Goal: Information Seeking & Learning: Learn about a topic

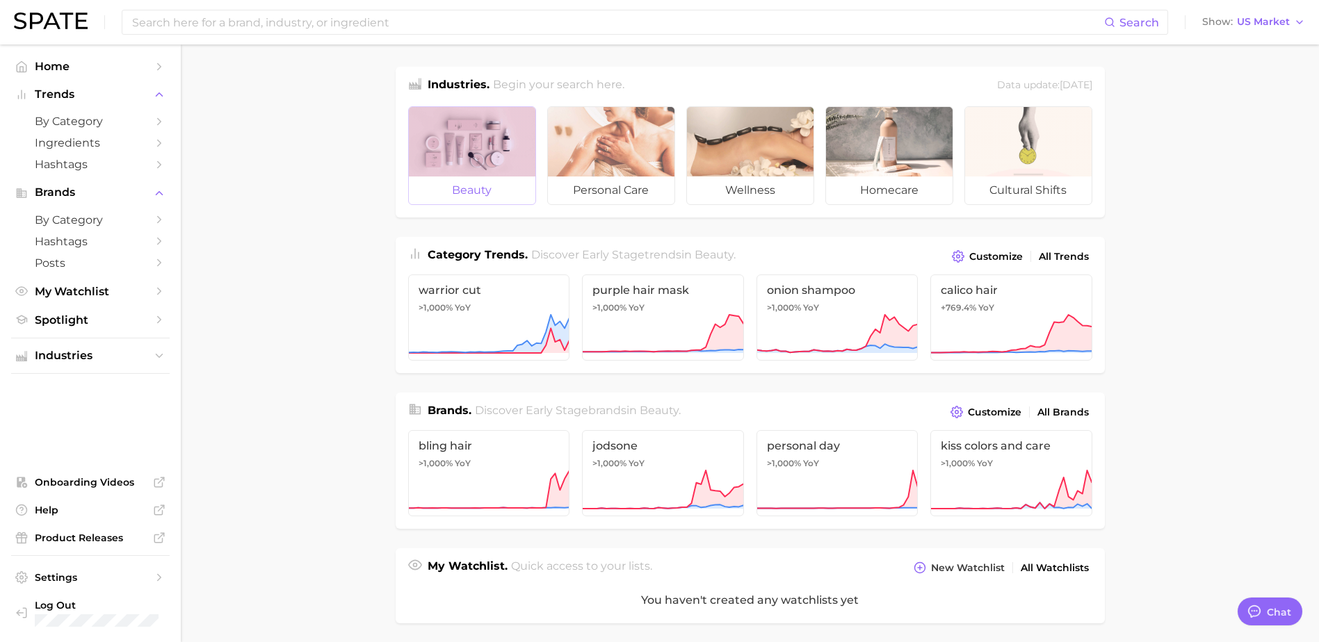
click at [477, 150] on div at bounding box center [472, 142] width 127 height 70
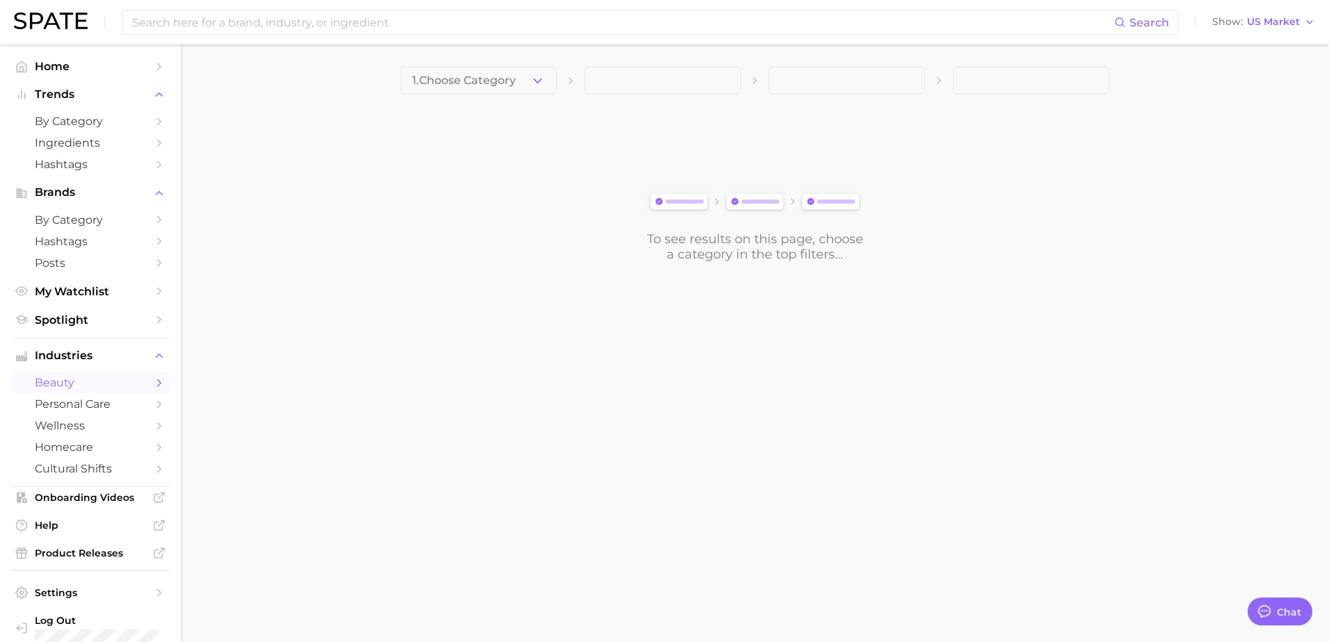
click at [512, 87] on span "1. Choose Category" at bounding box center [464, 80] width 104 height 13
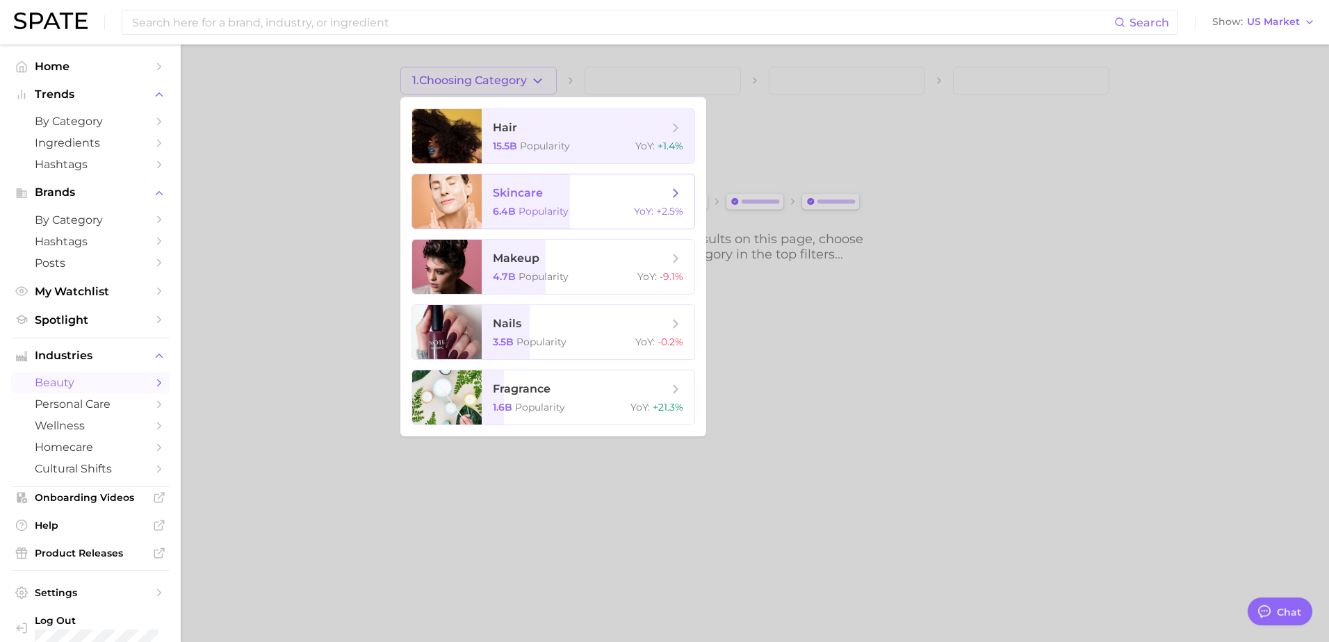
click at [539, 218] on span "skincare 6.4b Popularity YoY : +2.5%" at bounding box center [588, 202] width 213 height 54
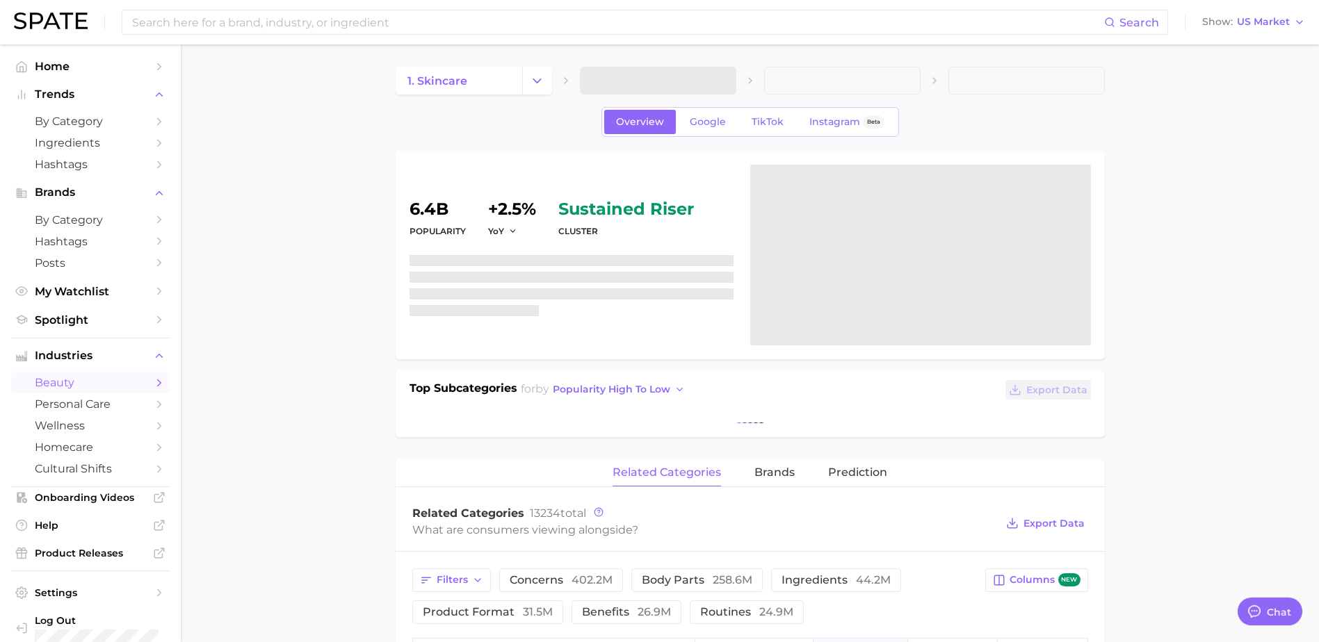
type textarea "x"
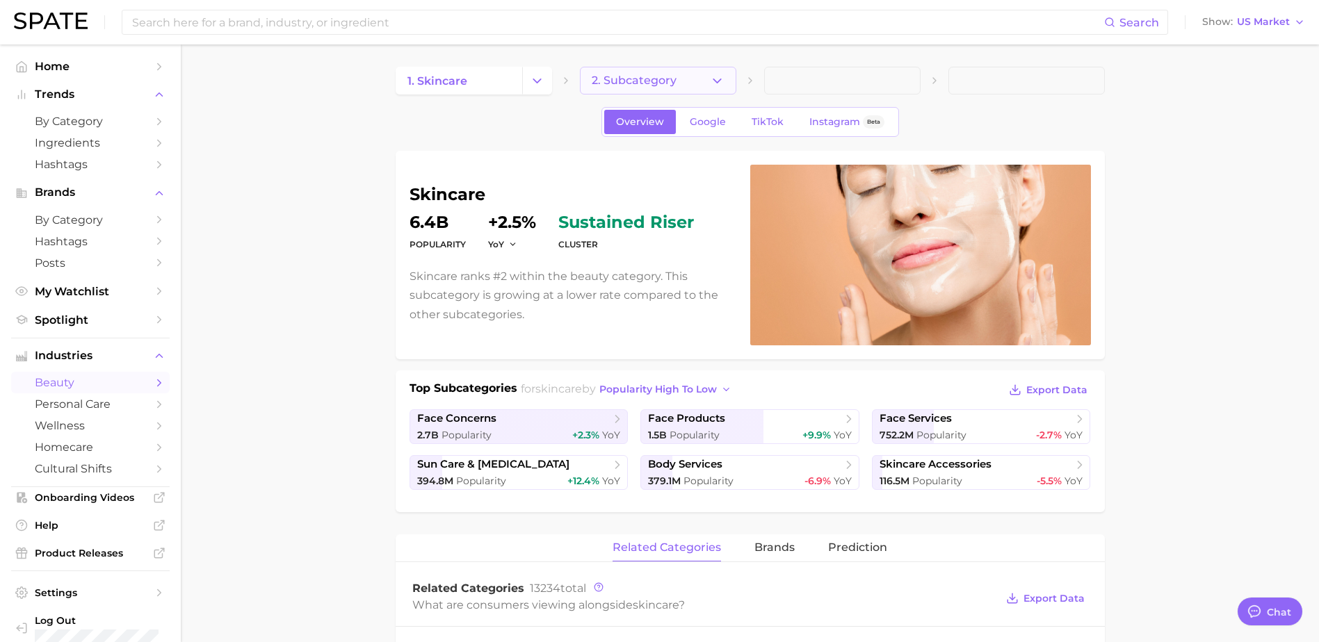
click at [656, 79] on span "2. Subcategory" at bounding box center [634, 80] width 85 height 13
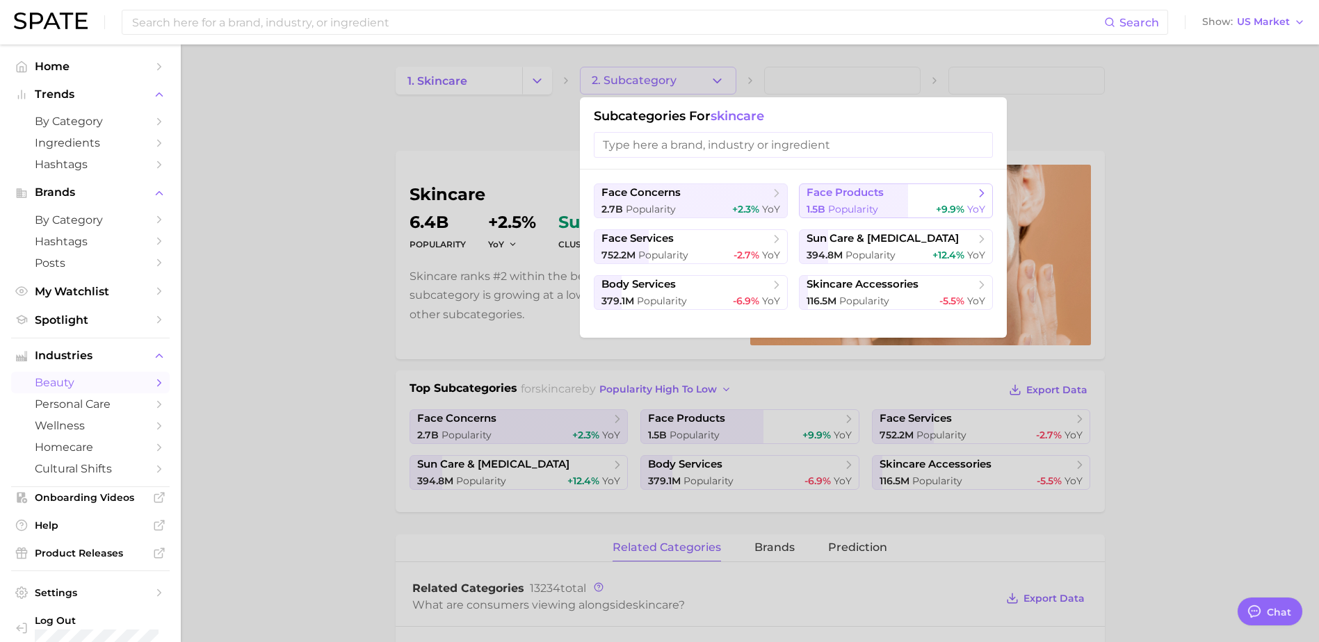
click at [879, 204] on div "1.5b Popularity +9.9% YoY" at bounding box center [895, 209] width 179 height 13
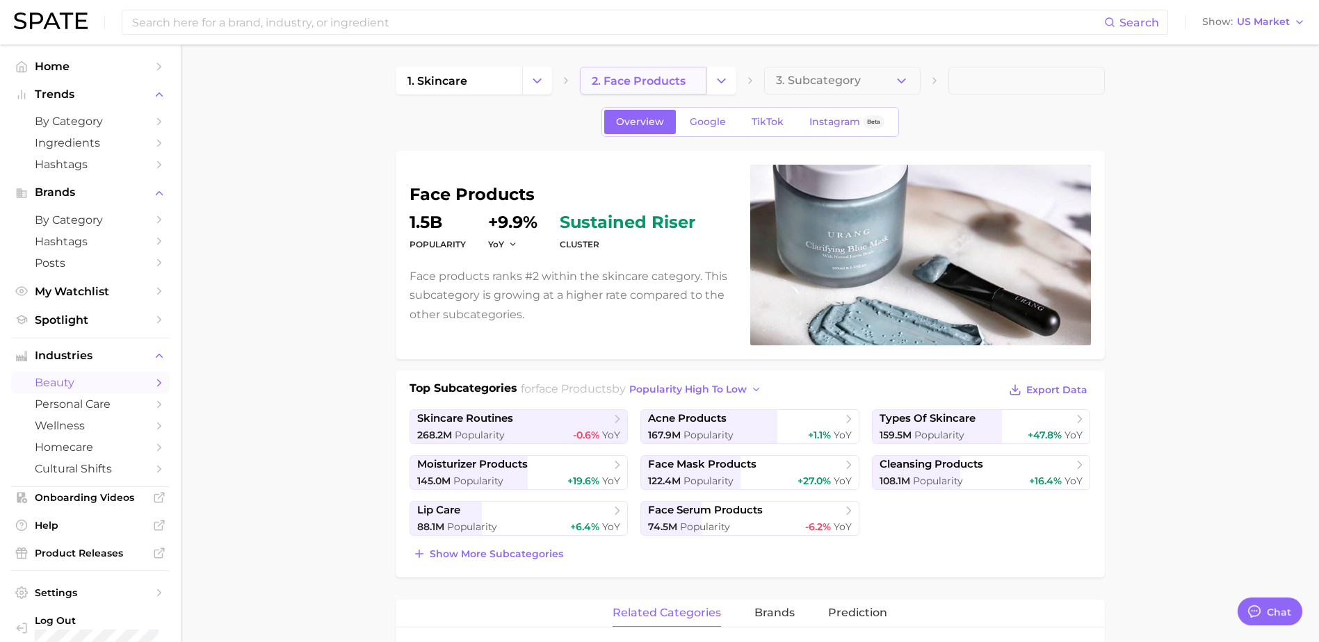
click at [671, 90] on link "2. face products" at bounding box center [643, 81] width 127 height 28
click at [723, 77] on icon "Change Category" at bounding box center [721, 81] width 15 height 15
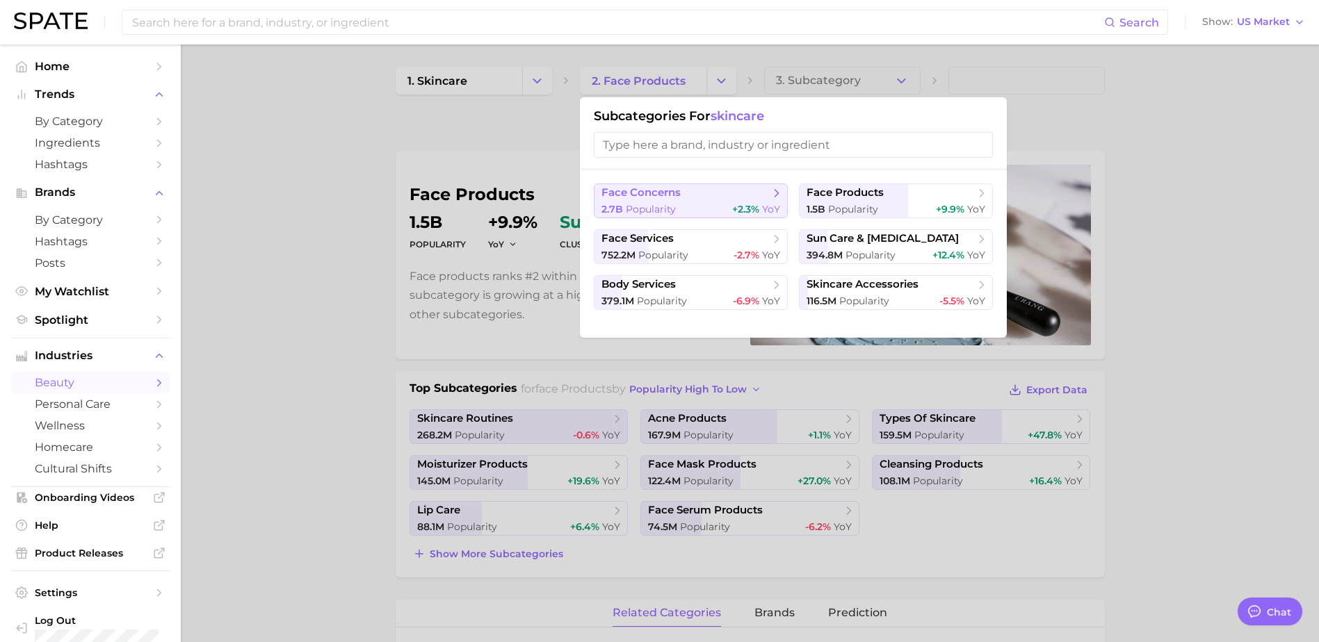
click at [684, 204] on div "2.7b Popularity +2.3% YoY" at bounding box center [690, 209] width 179 height 13
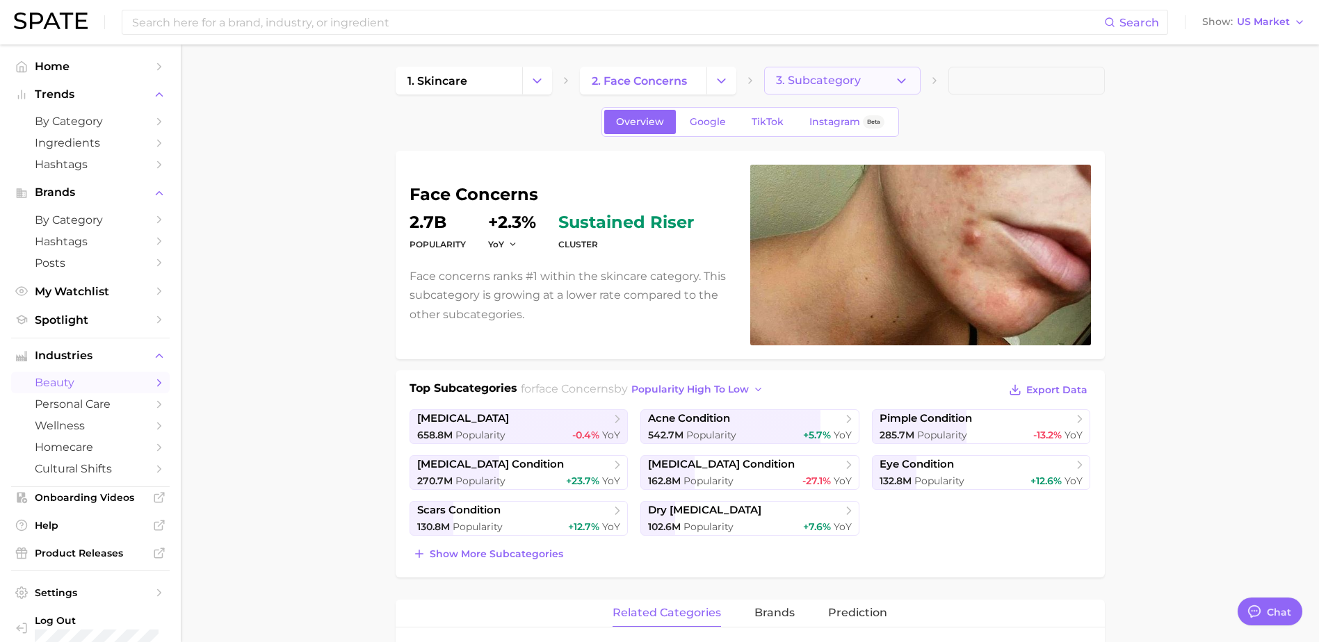
click at [913, 87] on button "3. Subcategory" at bounding box center [842, 81] width 156 height 28
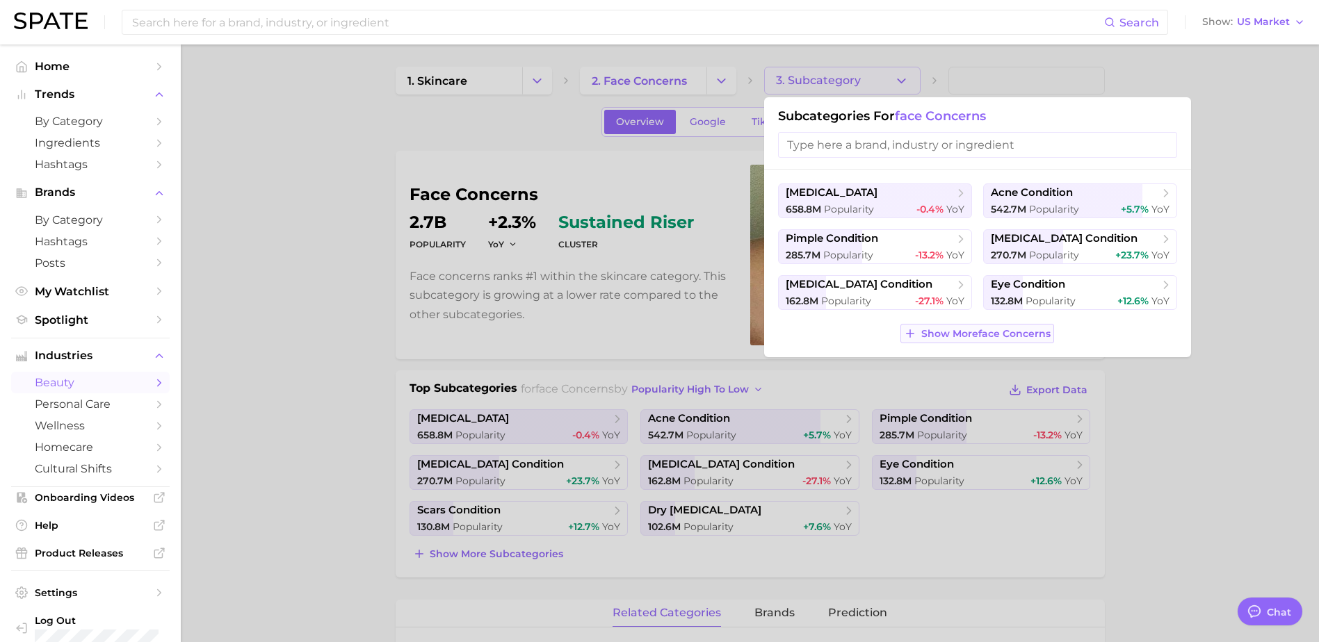
click at [972, 336] on span "Show More face concerns" at bounding box center [985, 334] width 129 height 12
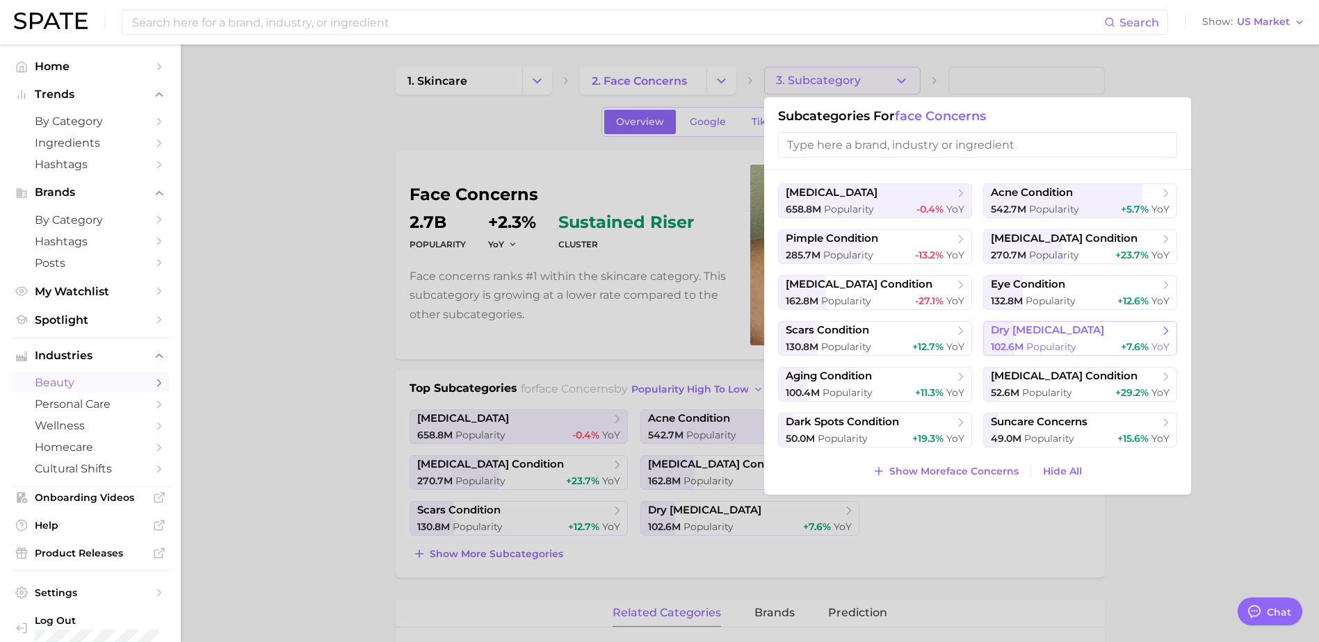
click at [1033, 334] on span "dry [MEDICAL_DATA]" at bounding box center [1047, 330] width 113 height 13
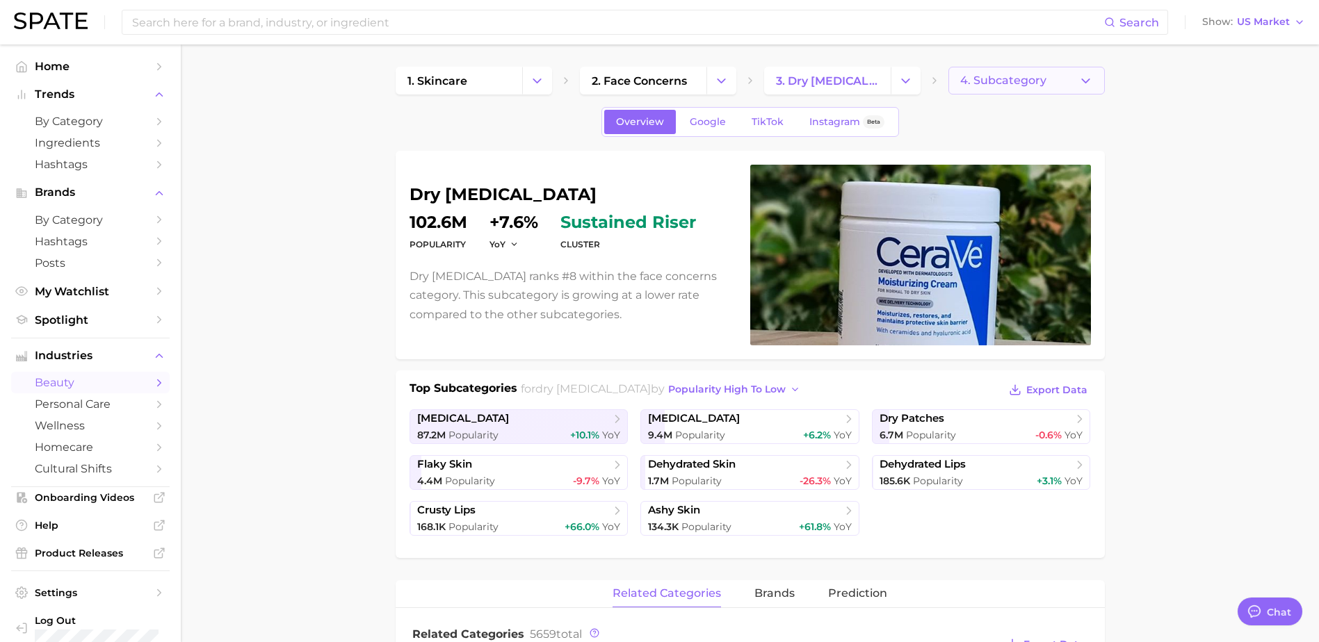
click at [1040, 87] on span "4. Subcategory" at bounding box center [1003, 80] width 86 height 13
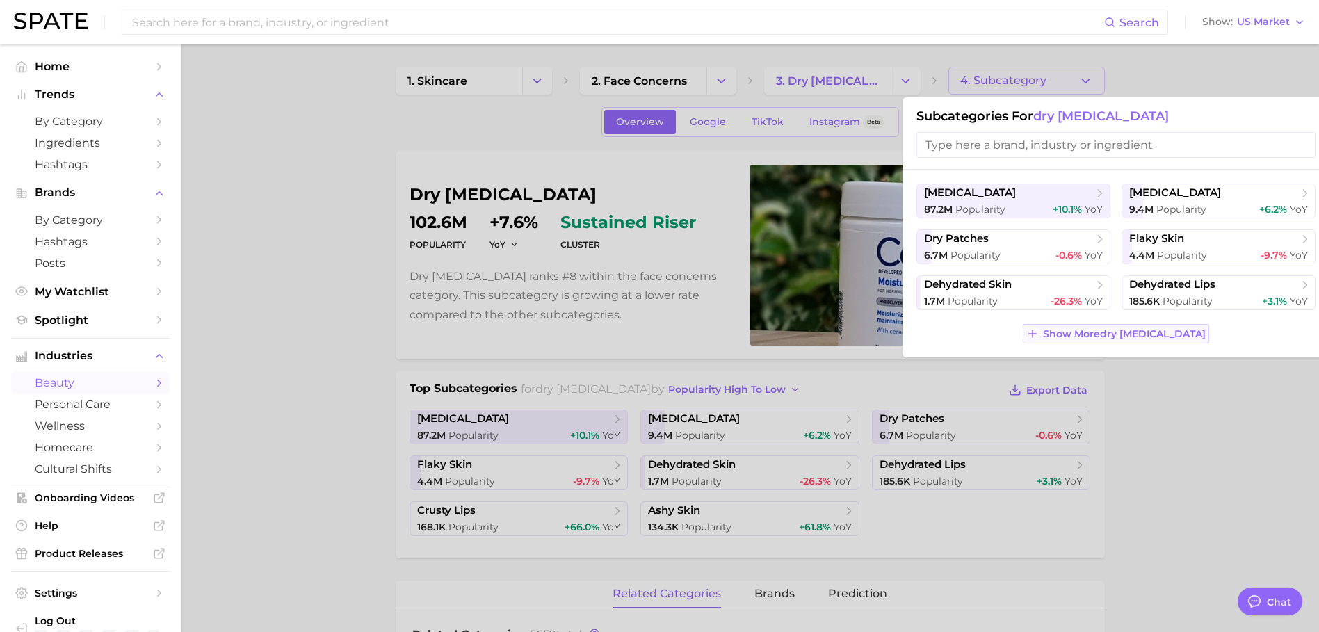
click at [1090, 336] on span "Show More dry [MEDICAL_DATA]" at bounding box center [1124, 334] width 163 height 12
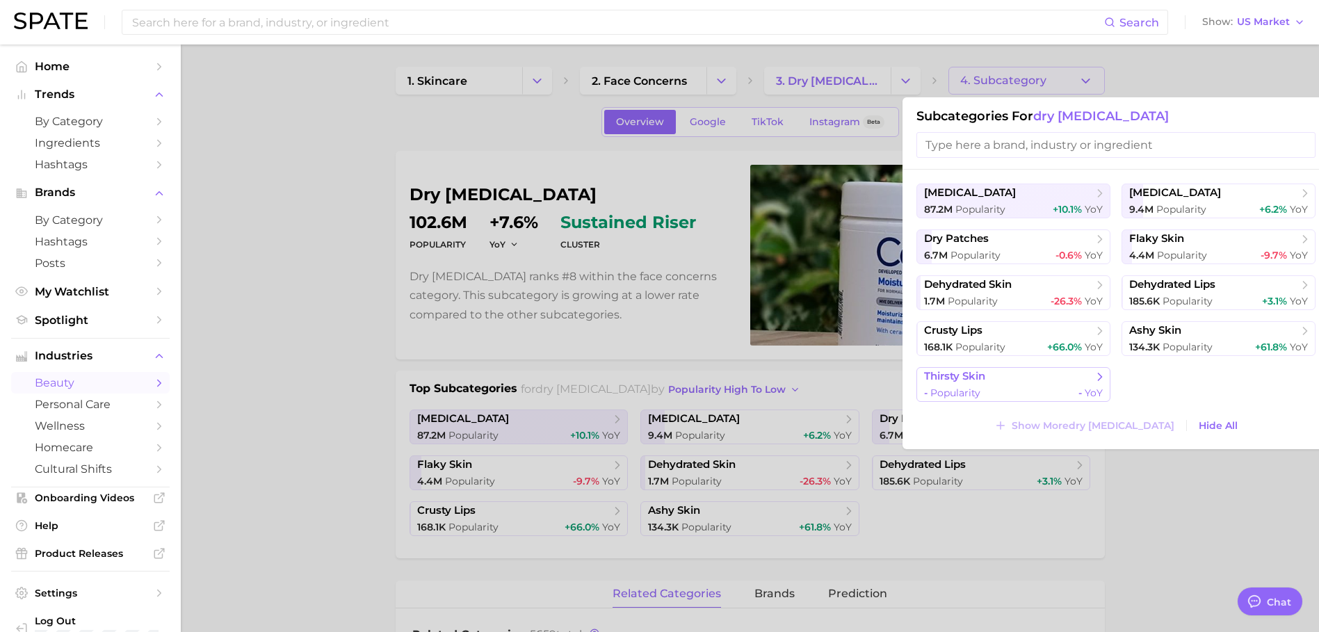
click at [1040, 393] on div "- Popularity - YoY" at bounding box center [1013, 393] width 179 height 13
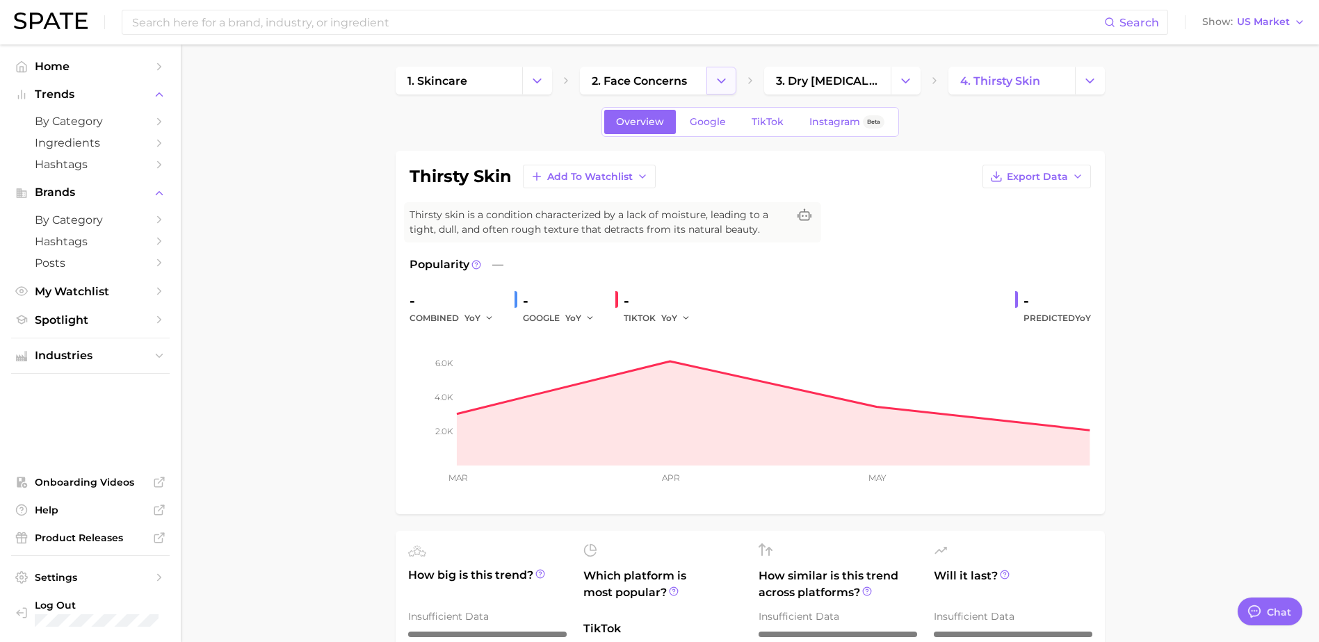
click at [706, 76] on button "Change Category" at bounding box center [721, 81] width 30 height 28
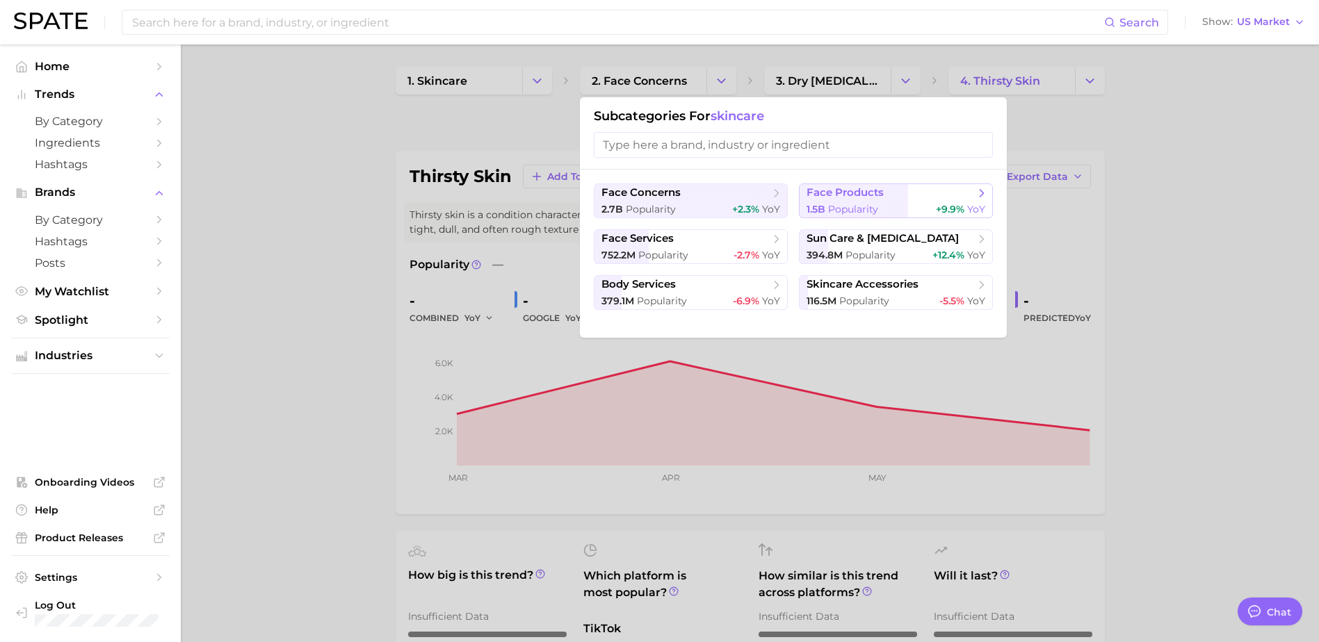
click at [842, 204] on span "Popularity" at bounding box center [853, 209] width 50 height 13
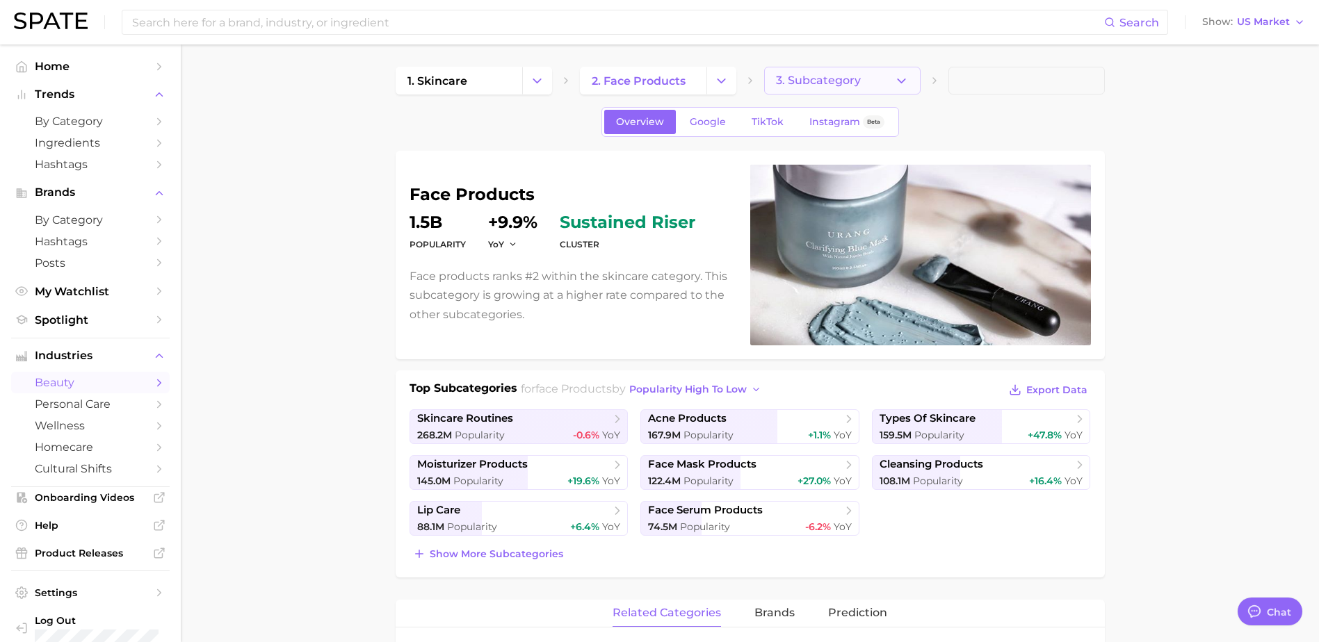
click at [916, 82] on button "3. Subcategory" at bounding box center [842, 81] width 156 height 28
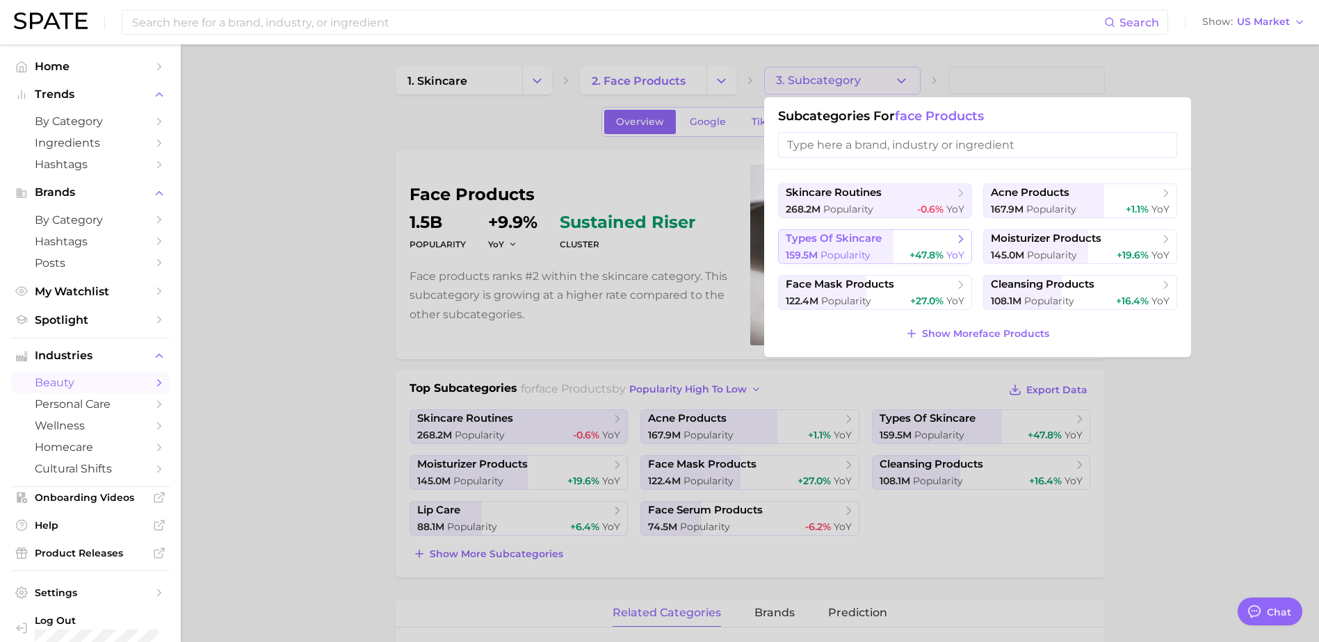
click at [956, 236] on icon at bounding box center [961, 239] width 14 height 14
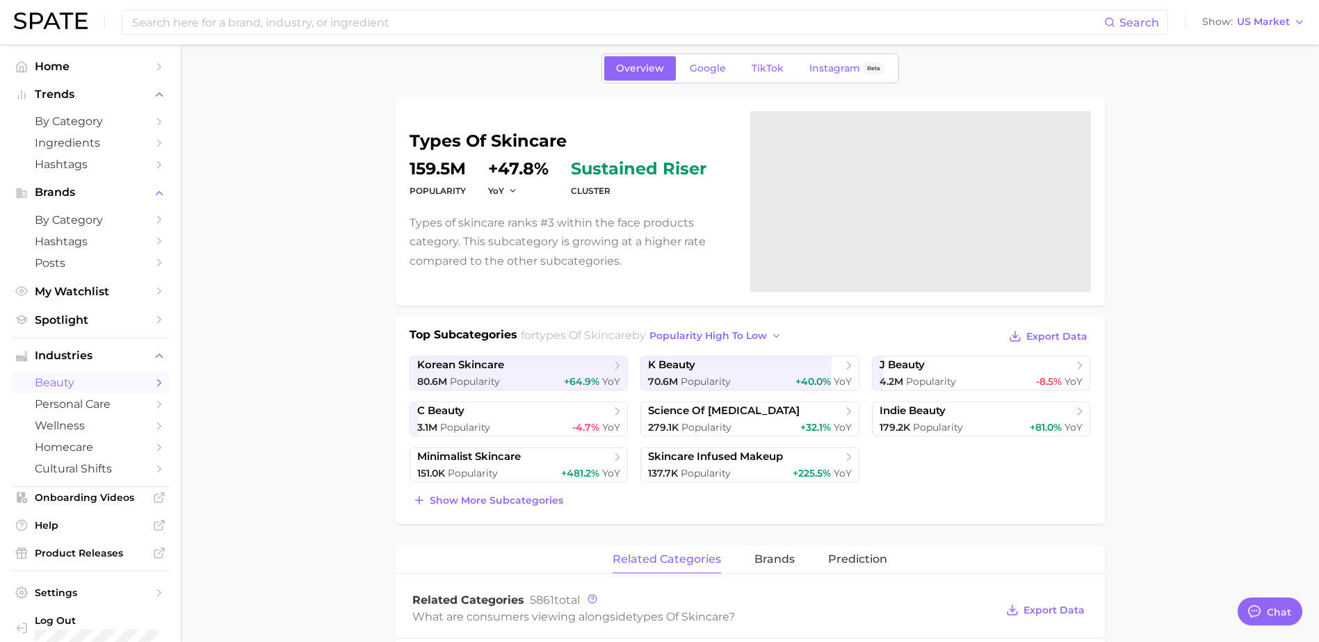
scroll to position [70, 0]
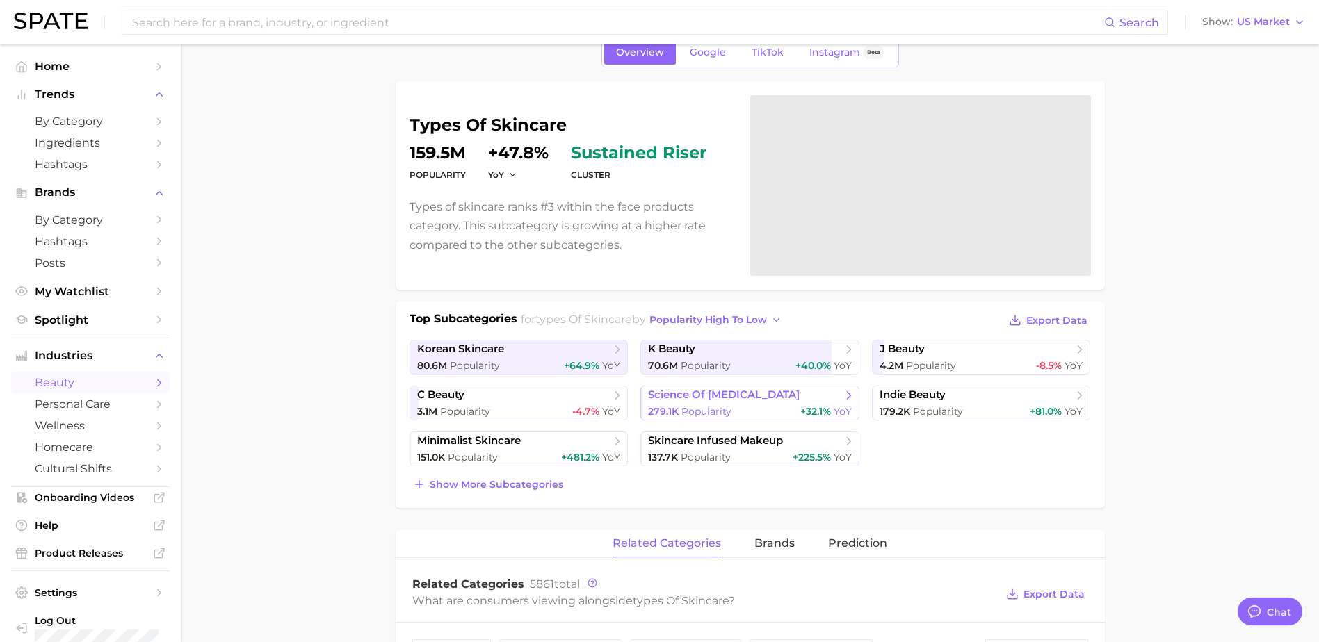
click at [843, 398] on icon at bounding box center [849, 396] width 14 height 14
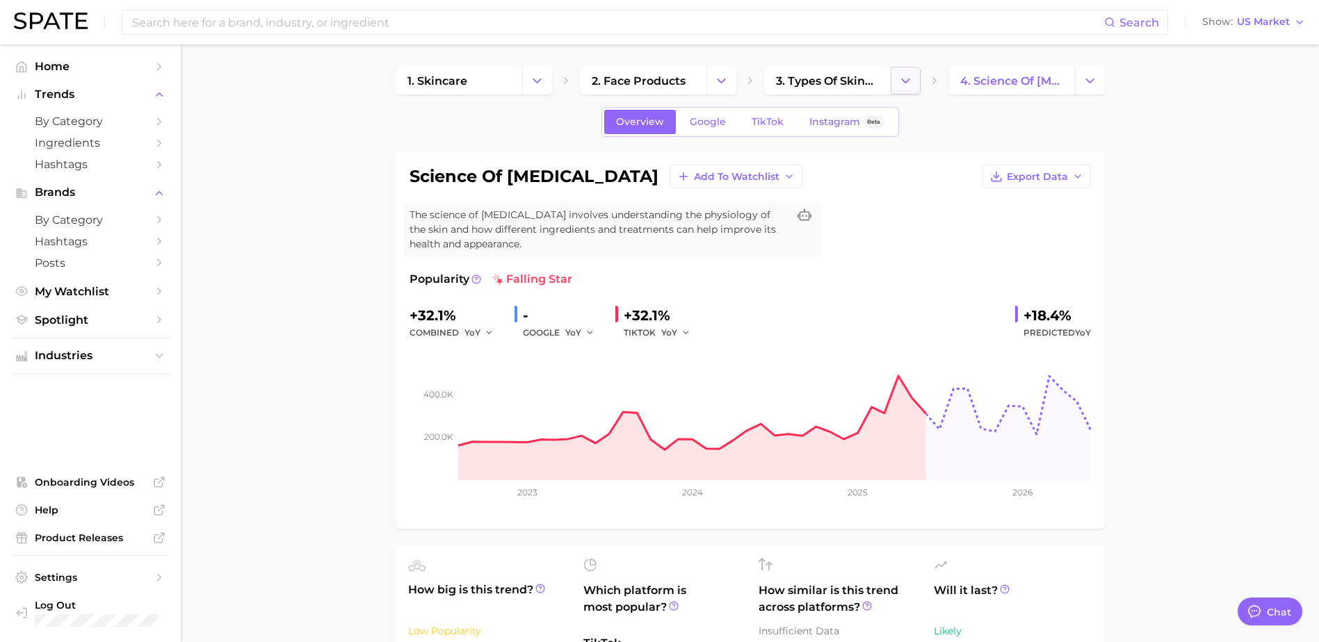
click at [911, 81] on icon "Change Category" at bounding box center [905, 81] width 15 height 15
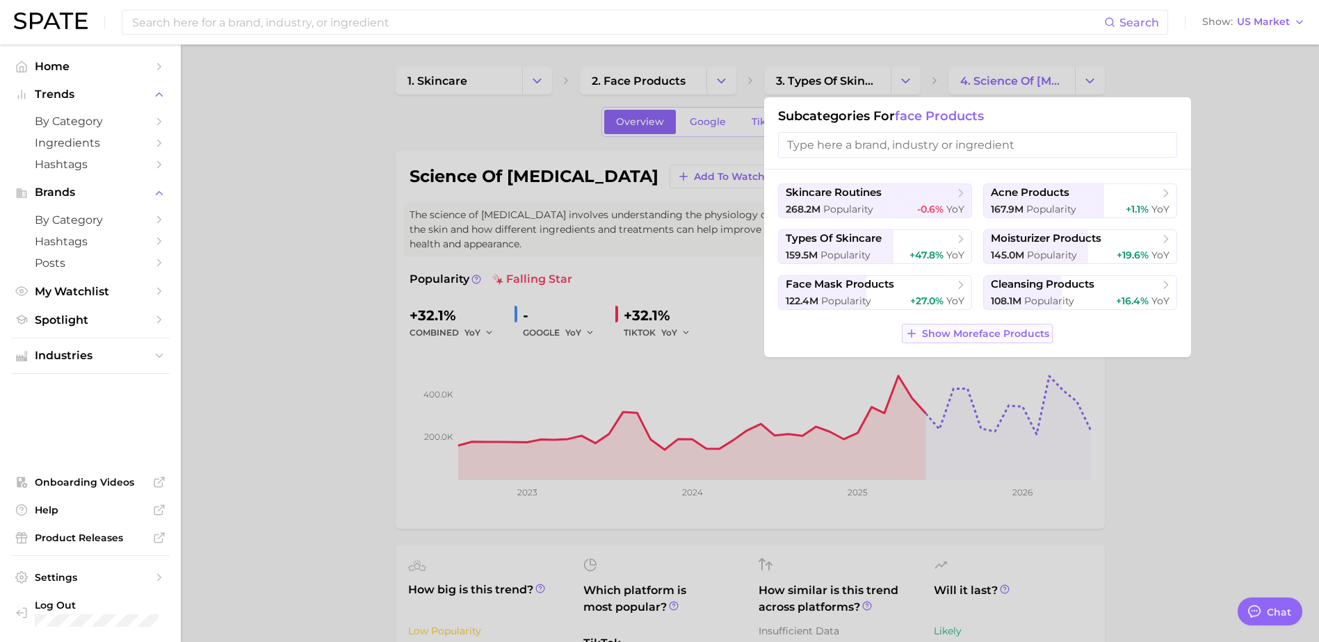
click at [923, 335] on span "Show More face products" at bounding box center [985, 334] width 127 height 12
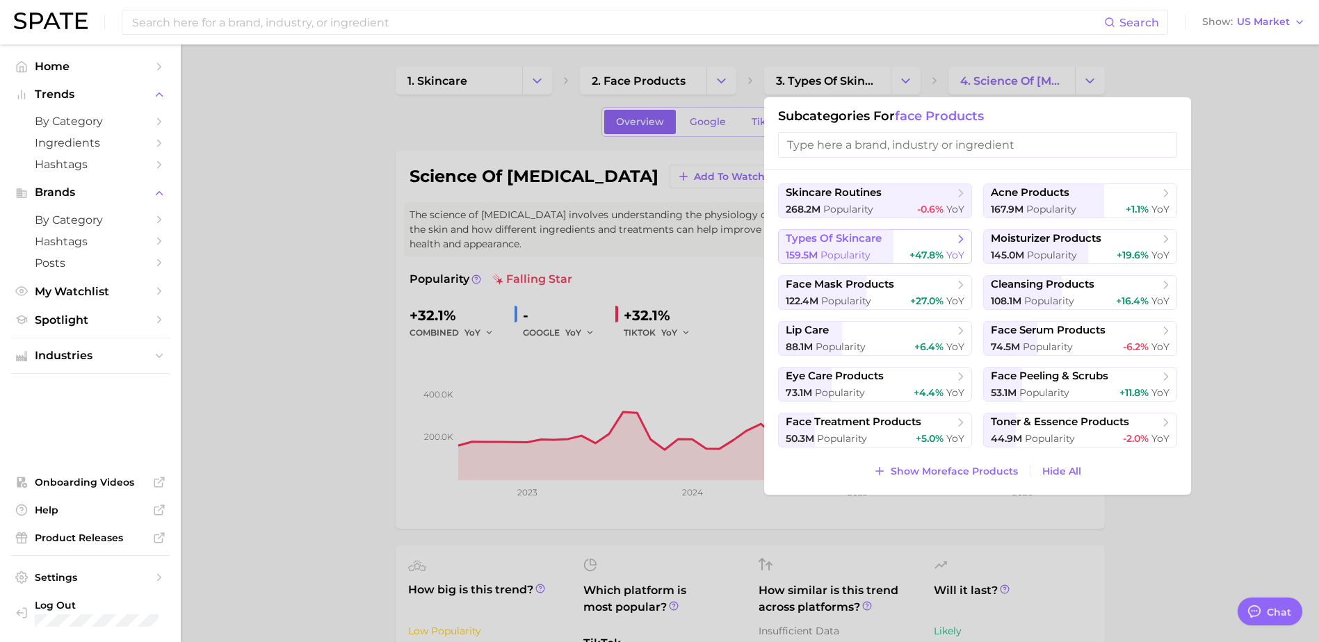
click at [959, 239] on icon at bounding box center [961, 239] width 14 height 14
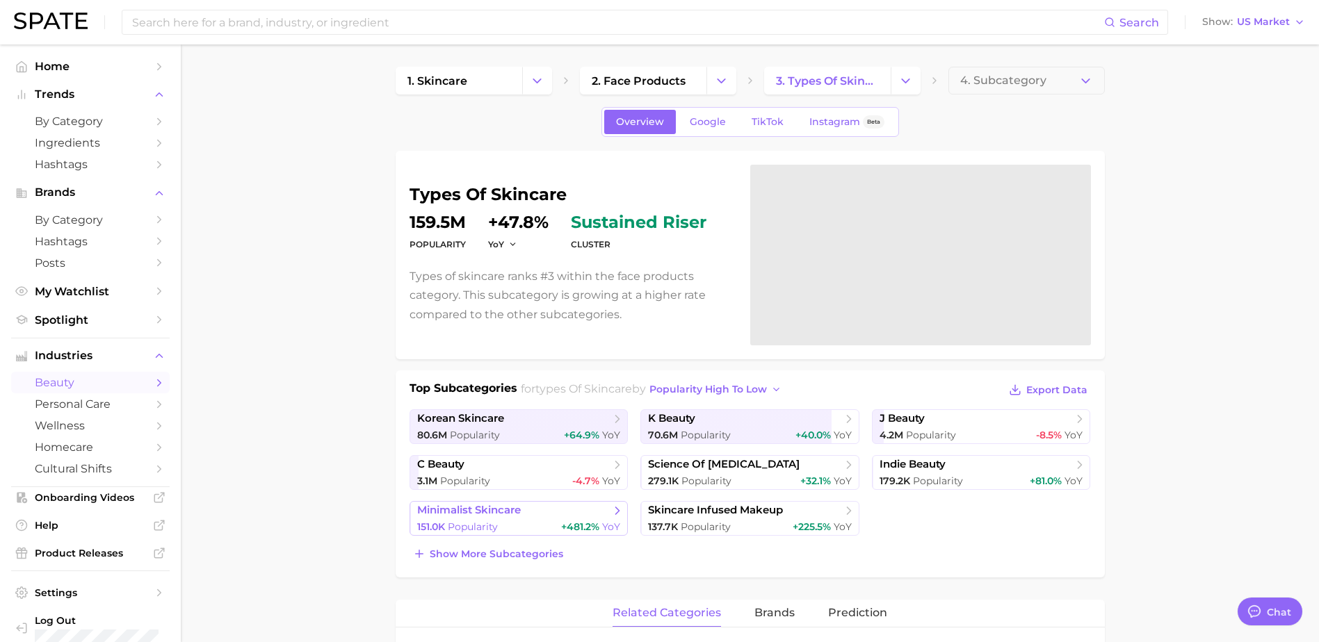
click at [587, 521] on span "+481.2%" at bounding box center [580, 527] width 38 height 13
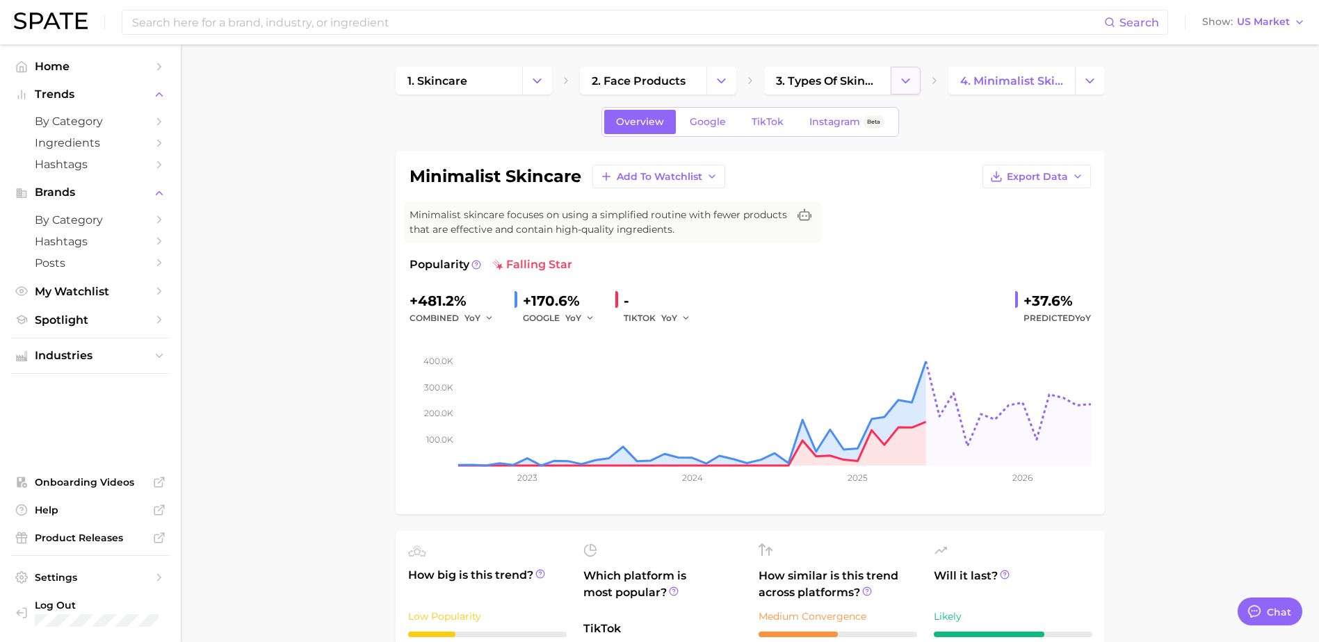
click at [908, 75] on icon "Change Category" at bounding box center [905, 81] width 15 height 15
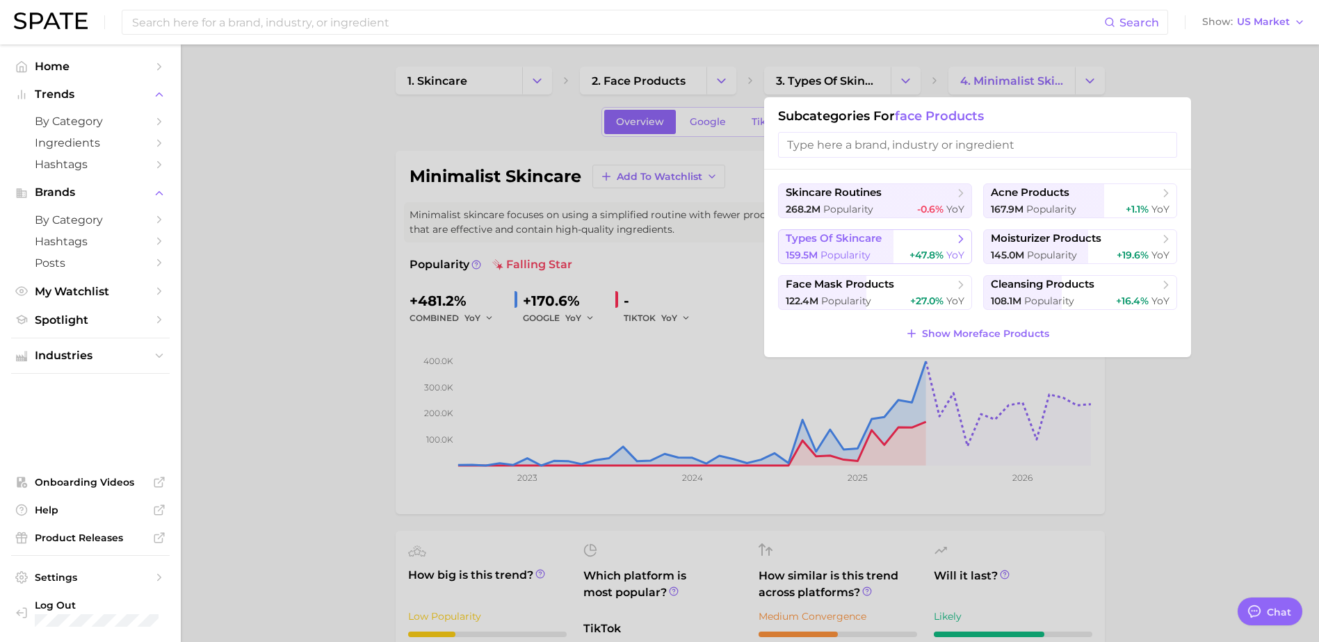
click at [960, 233] on icon at bounding box center [961, 239] width 14 height 14
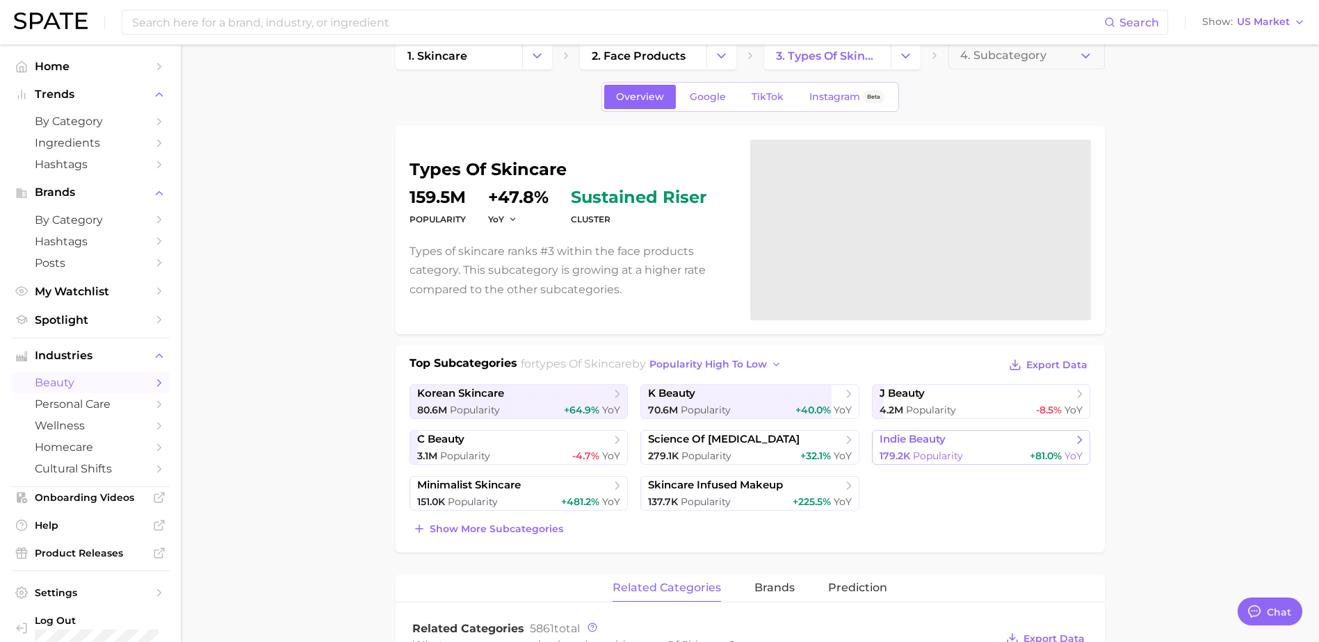
scroll to position [70, 0]
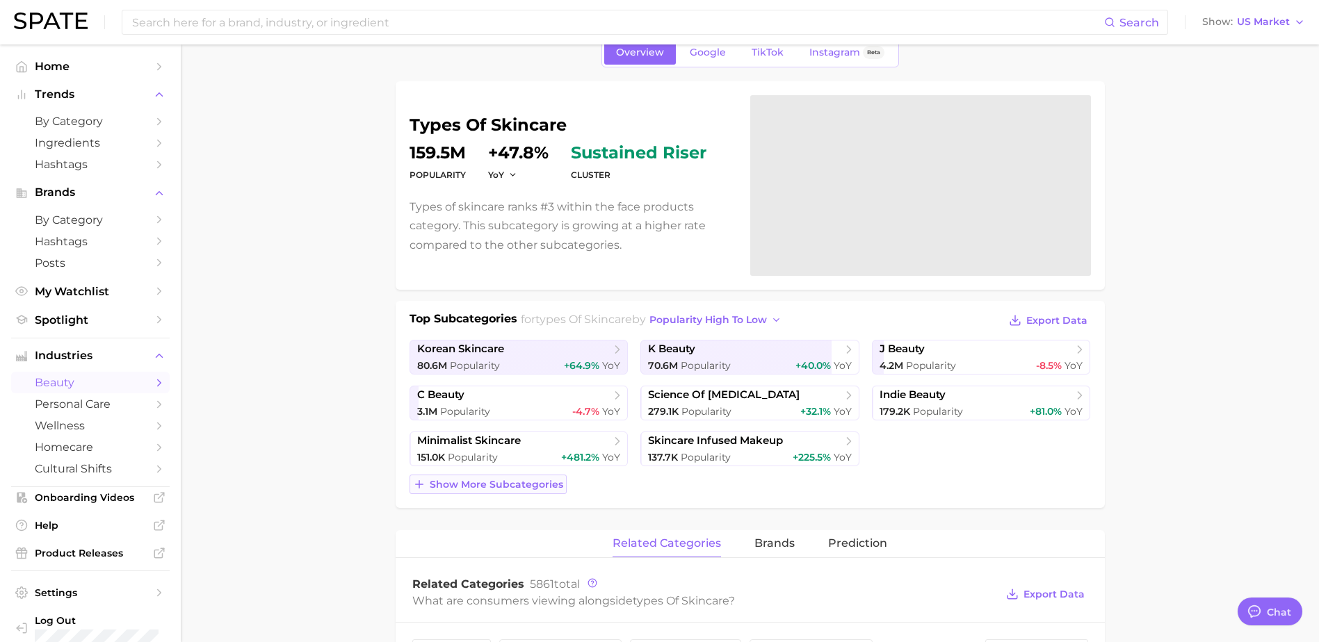
click at [540, 487] on span "Show more subcategories" at bounding box center [496, 485] width 133 height 12
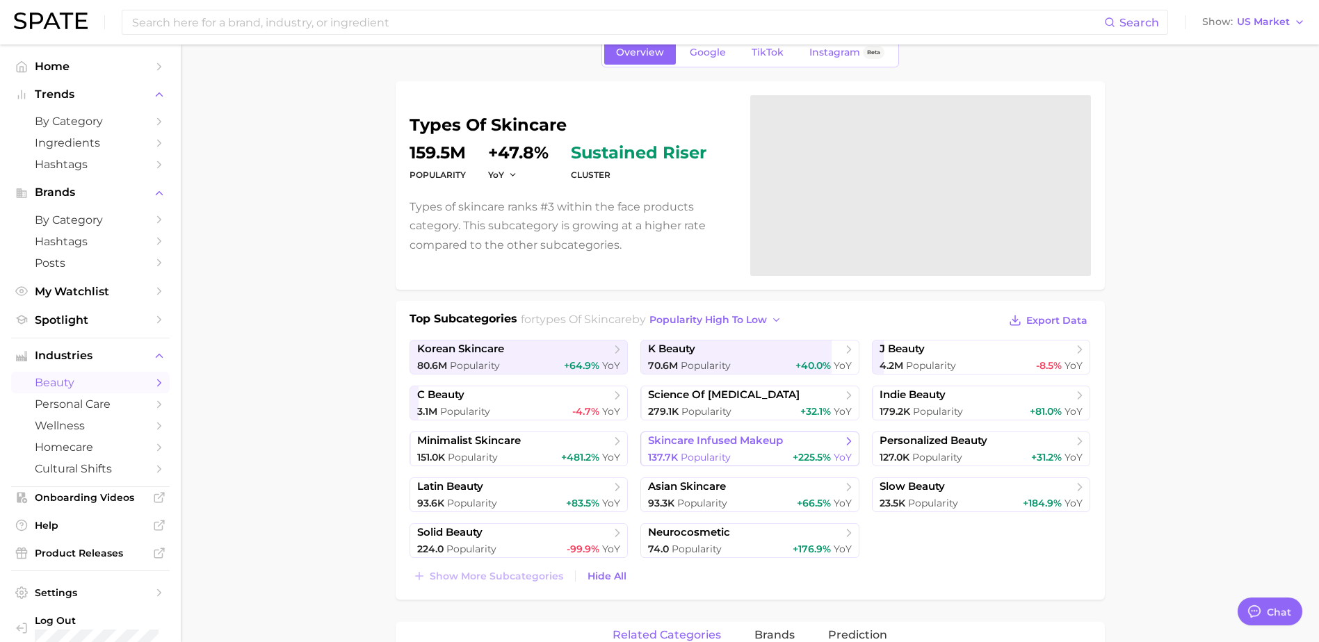
scroll to position [139, 0]
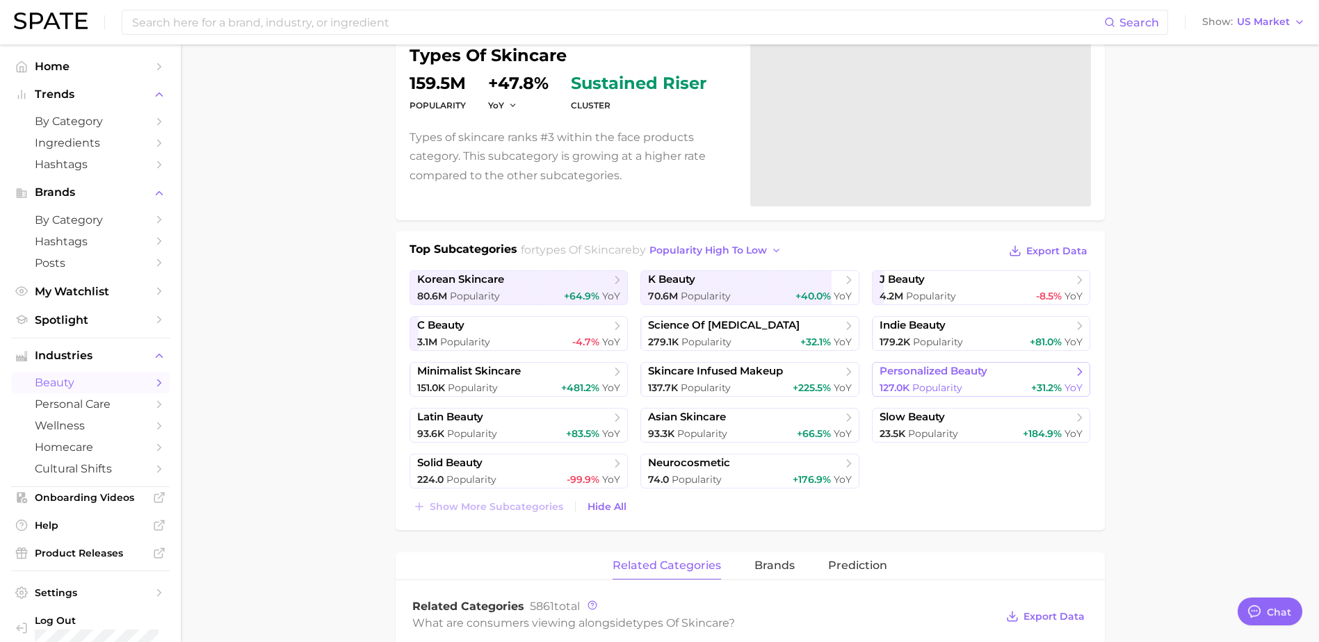
click at [1044, 371] on span "personalized beauty" at bounding box center [975, 372] width 193 height 14
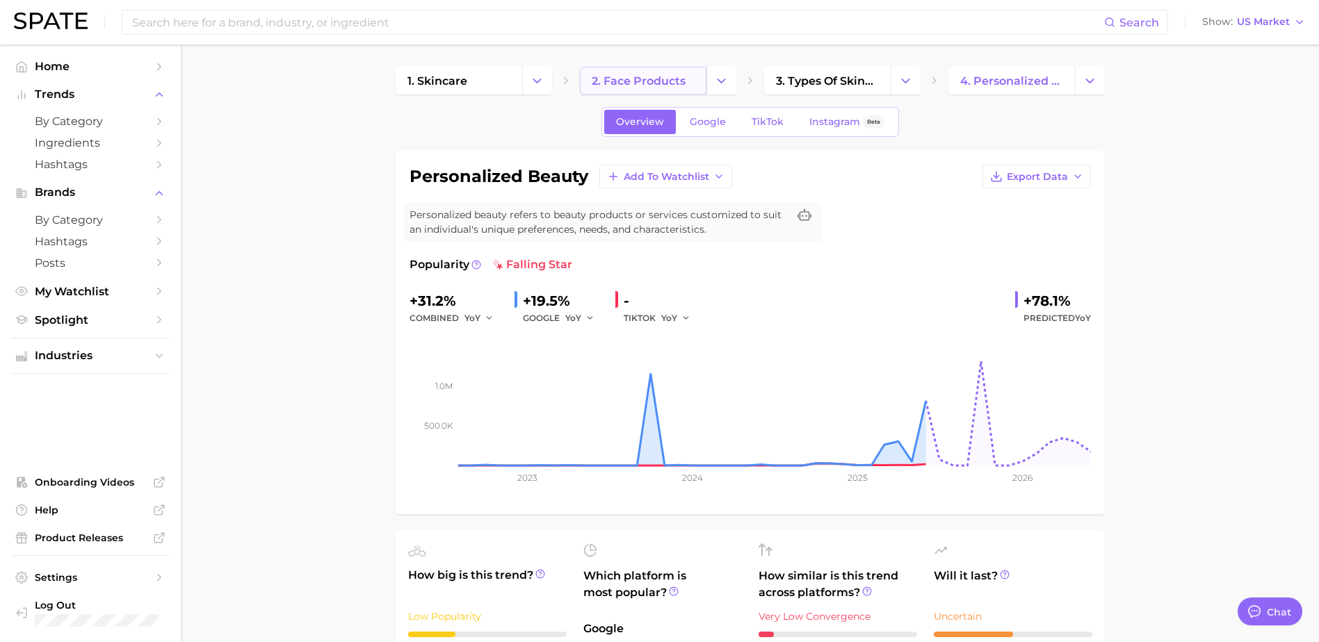
click at [699, 88] on link "2. face products" at bounding box center [643, 81] width 127 height 28
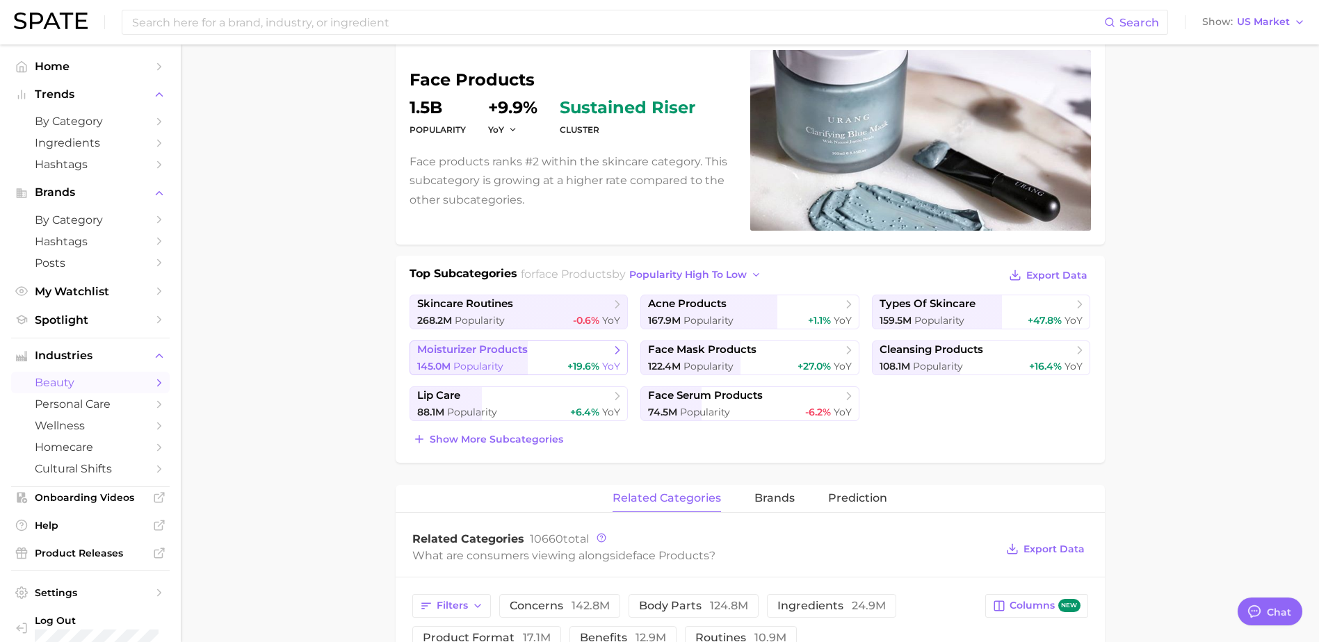
scroll to position [139, 0]
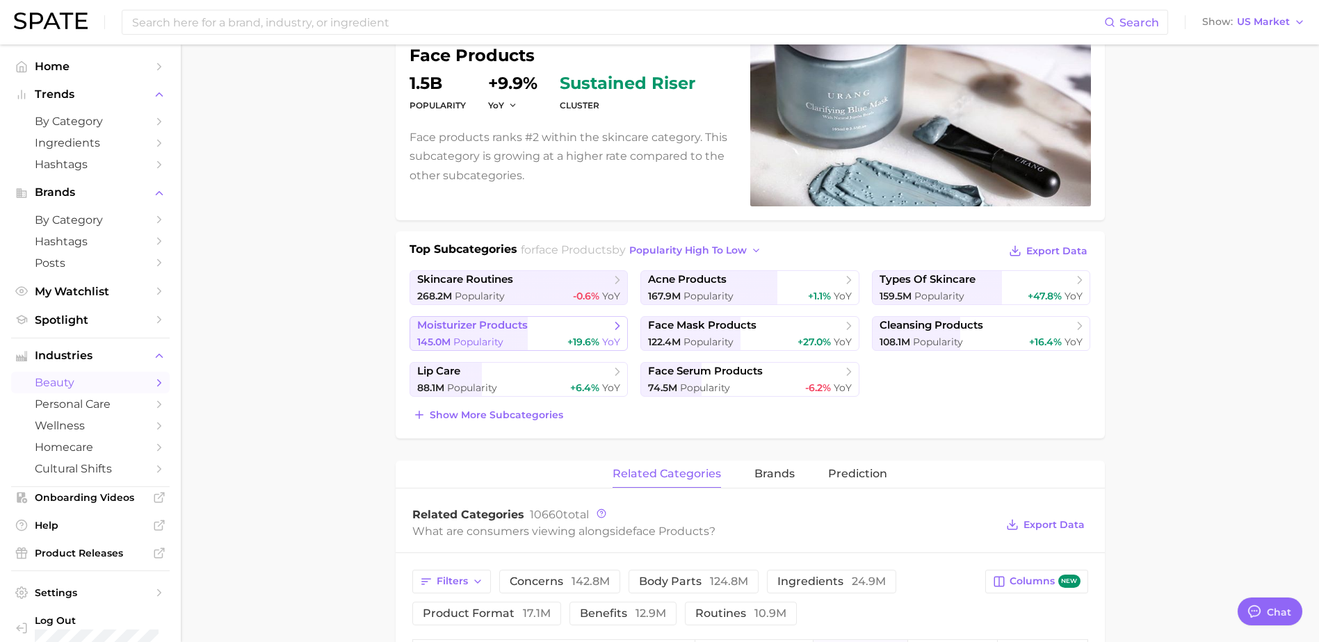
click at [487, 339] on span "Popularity" at bounding box center [478, 342] width 50 height 13
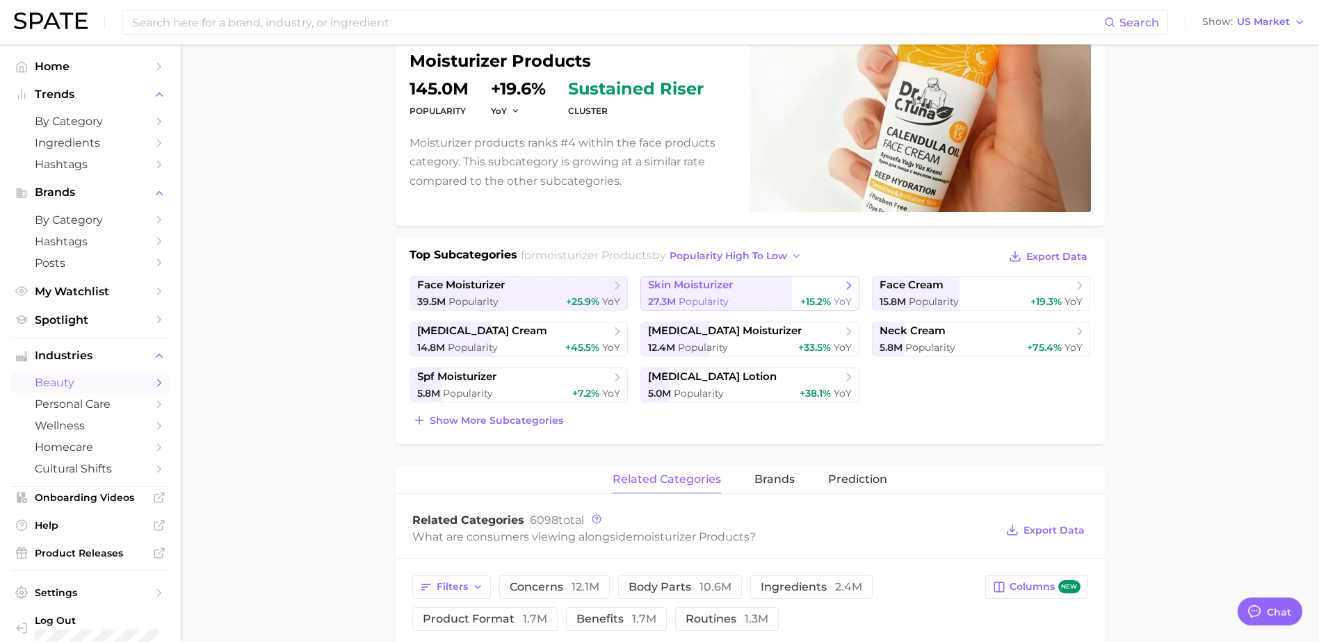
scroll to position [139, 0]
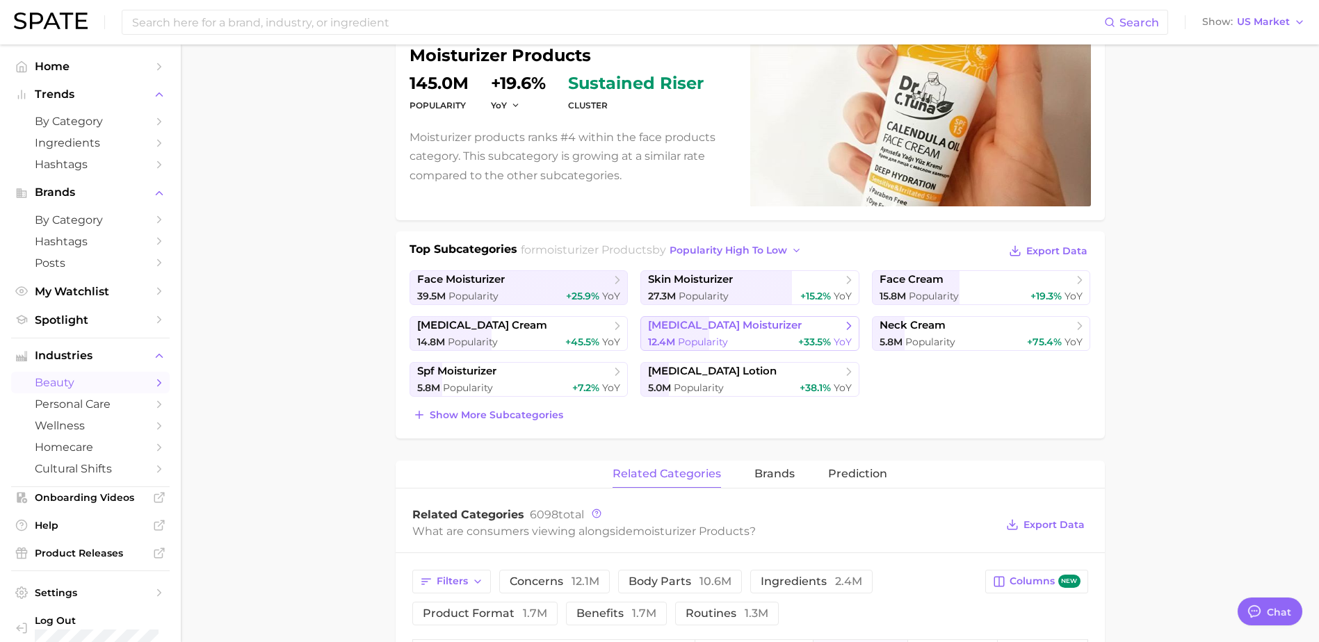
click at [847, 325] on icon at bounding box center [849, 326] width 14 height 14
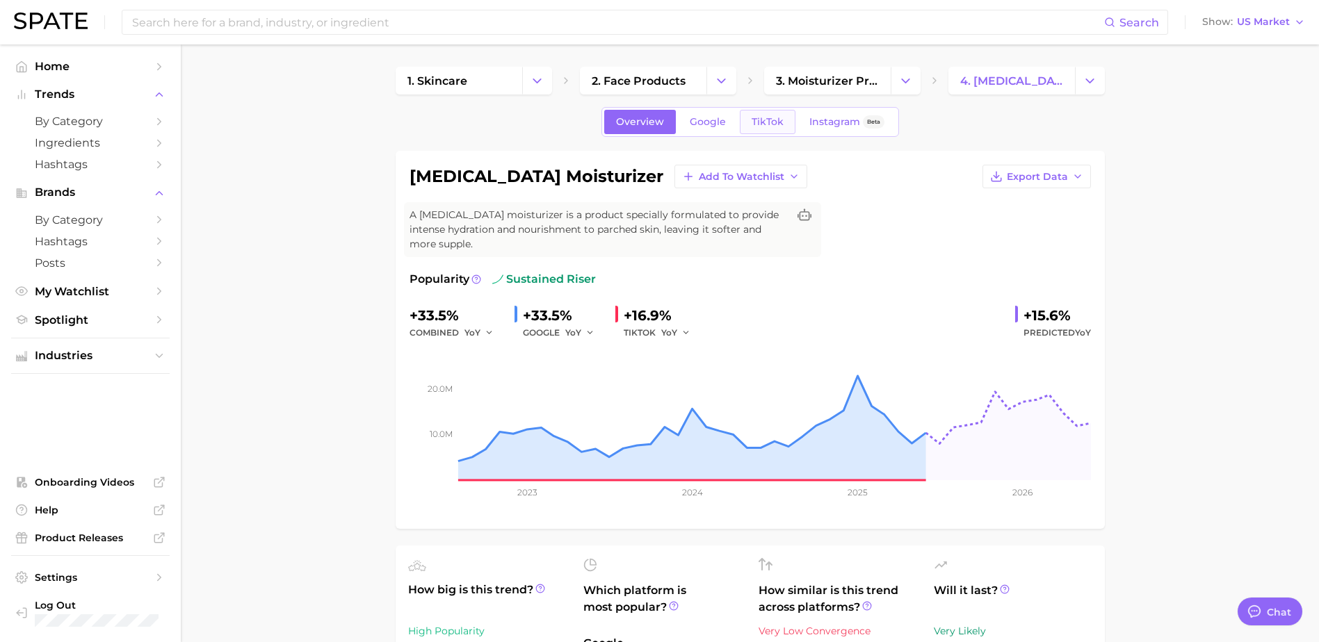
click at [776, 124] on span "TikTok" at bounding box center [768, 122] width 32 height 12
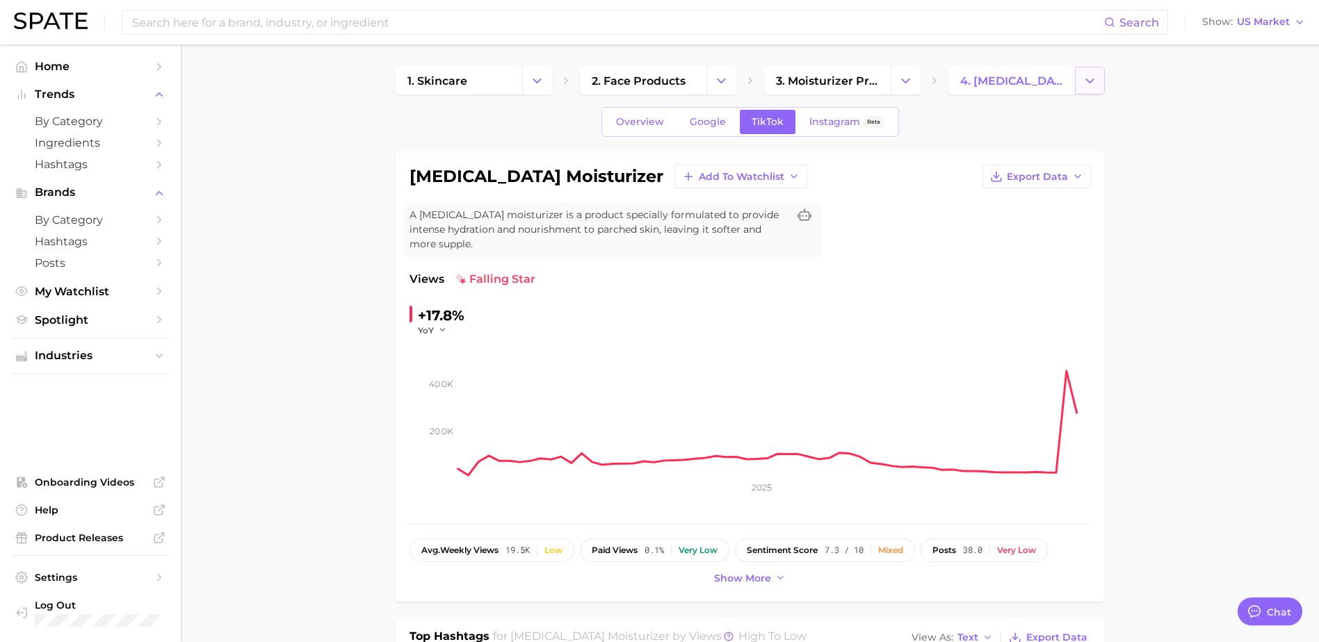
click at [1080, 77] on button "Change Category" at bounding box center [1090, 81] width 30 height 28
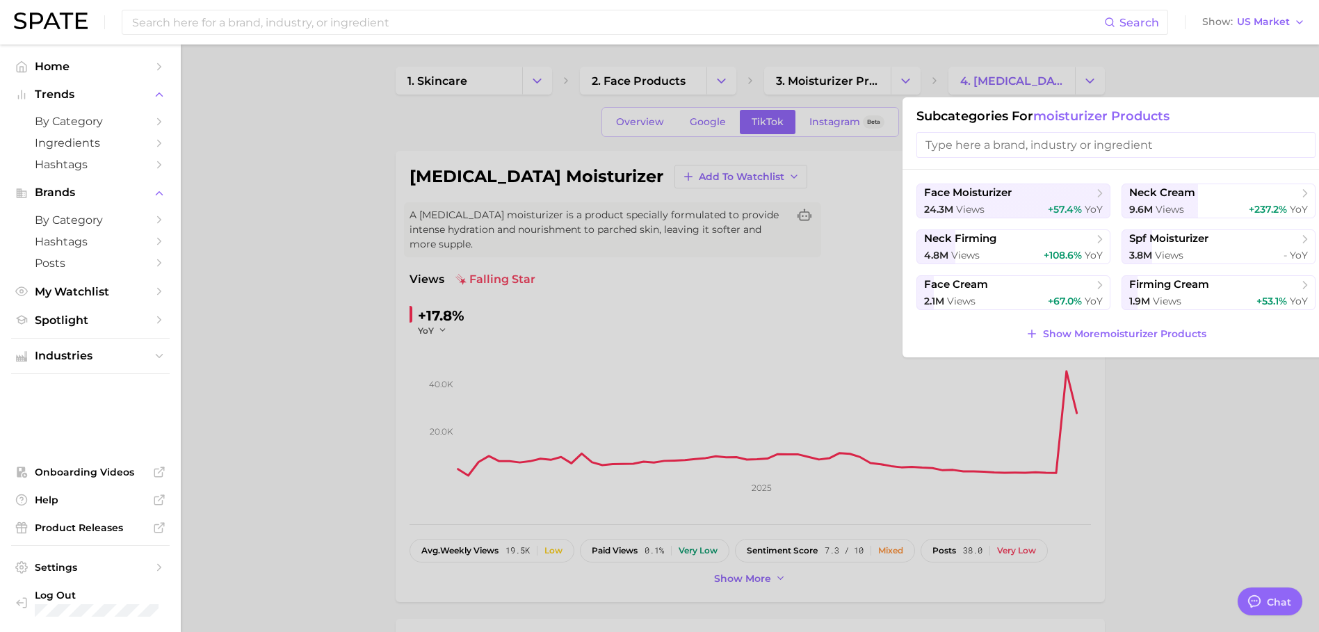
click at [908, 74] on div at bounding box center [659, 316] width 1319 height 632
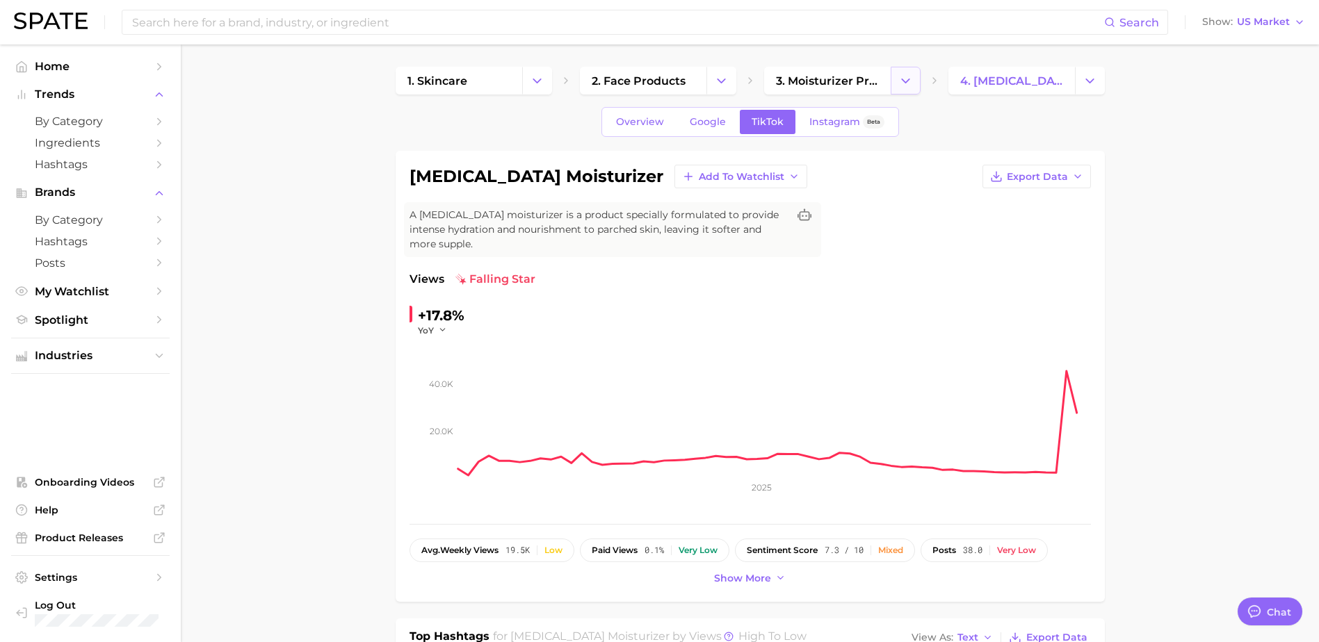
click at [908, 86] on icon "Change Category" at bounding box center [905, 81] width 15 height 15
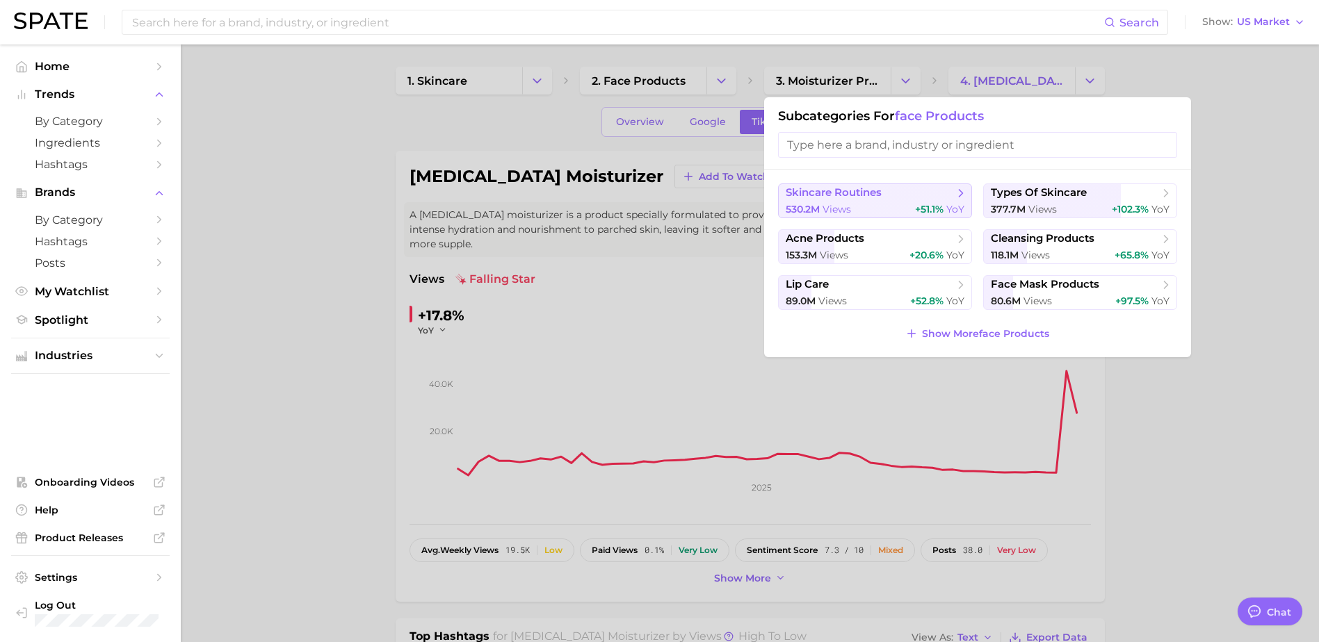
click at [960, 196] on polyline at bounding box center [960, 193] width 3 height 7
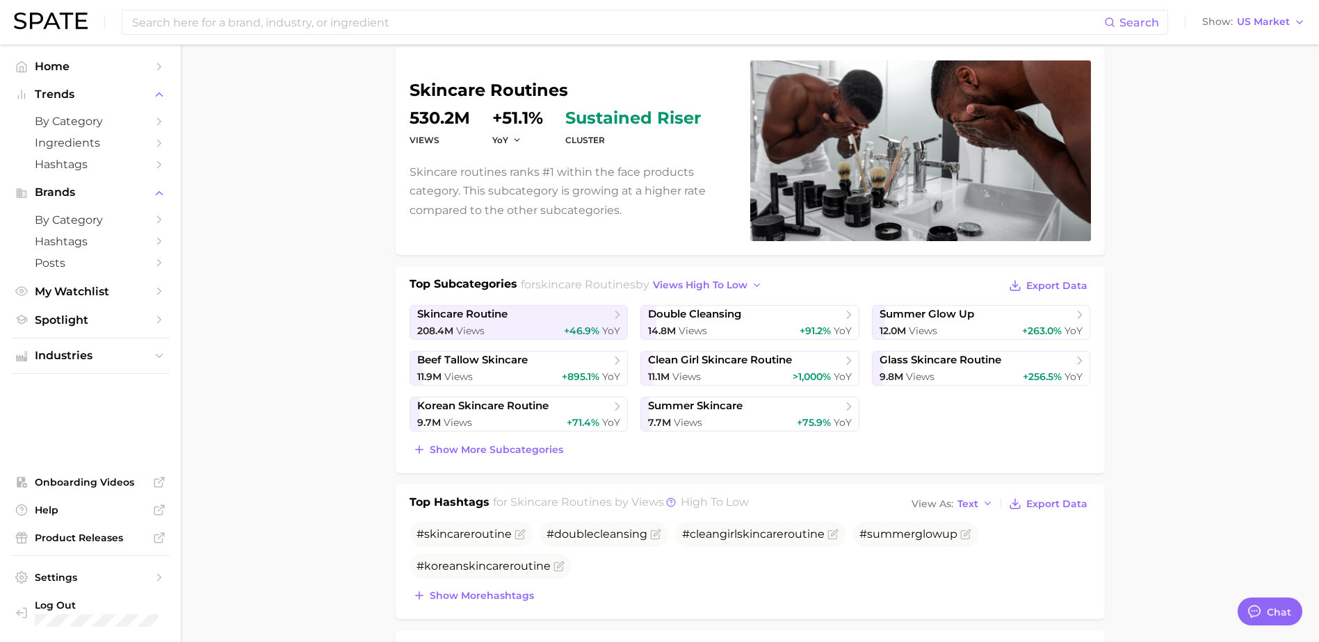
scroll to position [139, 0]
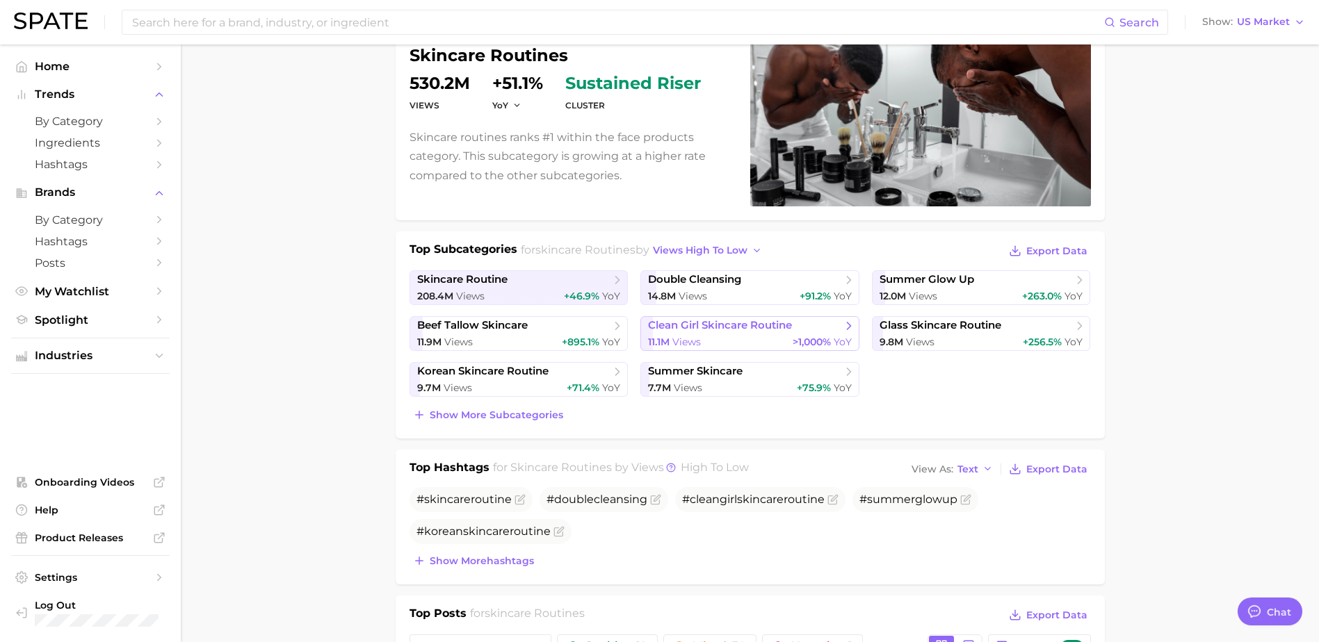
click at [849, 325] on polyline at bounding box center [848, 326] width 3 height 7
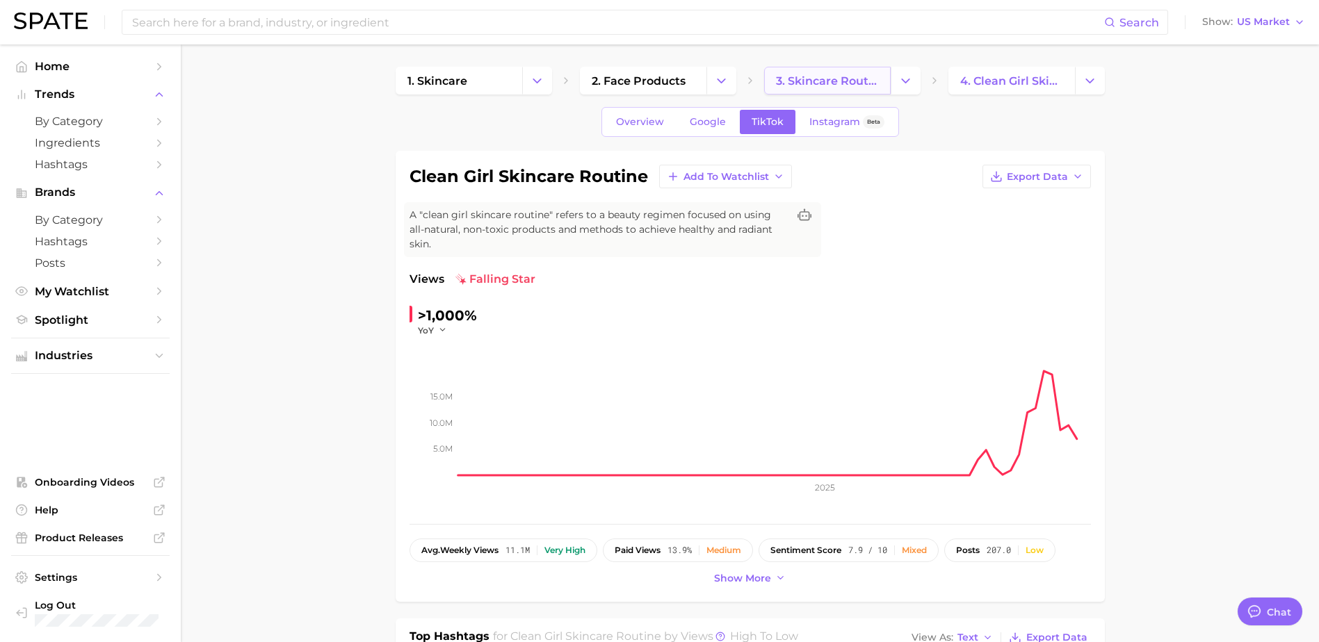
click at [843, 74] on span "3. skincare routines" at bounding box center [827, 80] width 103 height 13
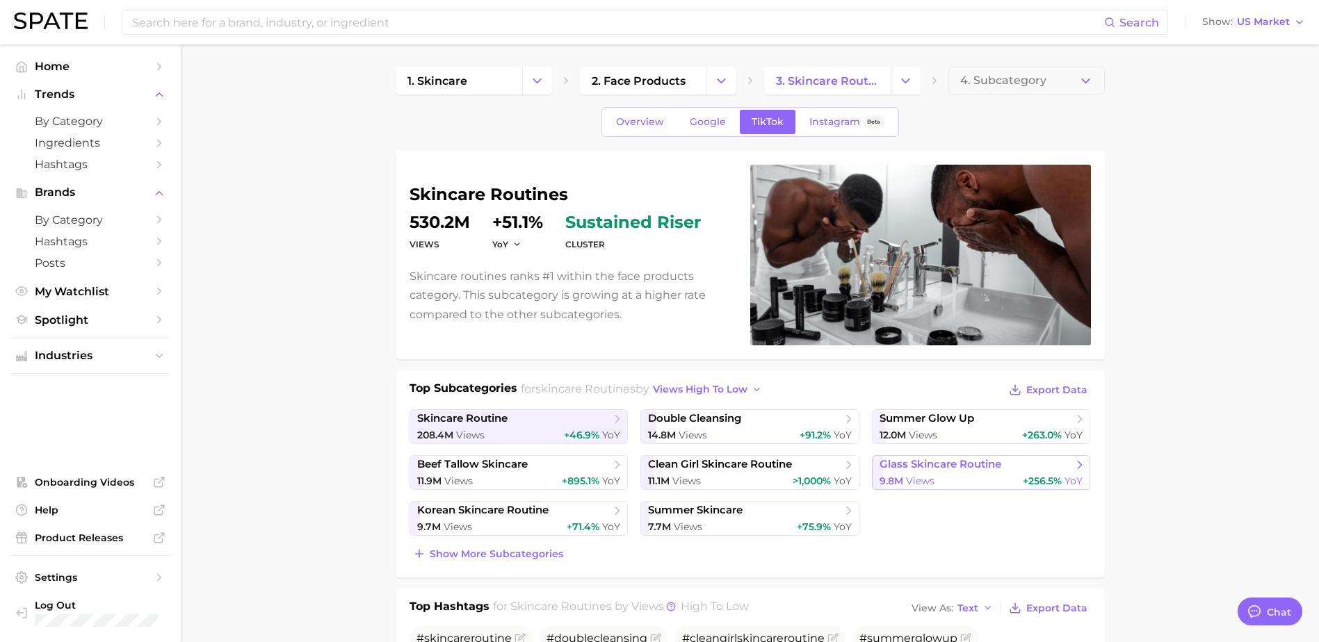
click at [998, 481] on div "9.8m Views +256.5% YoY" at bounding box center [981, 481] width 204 height 13
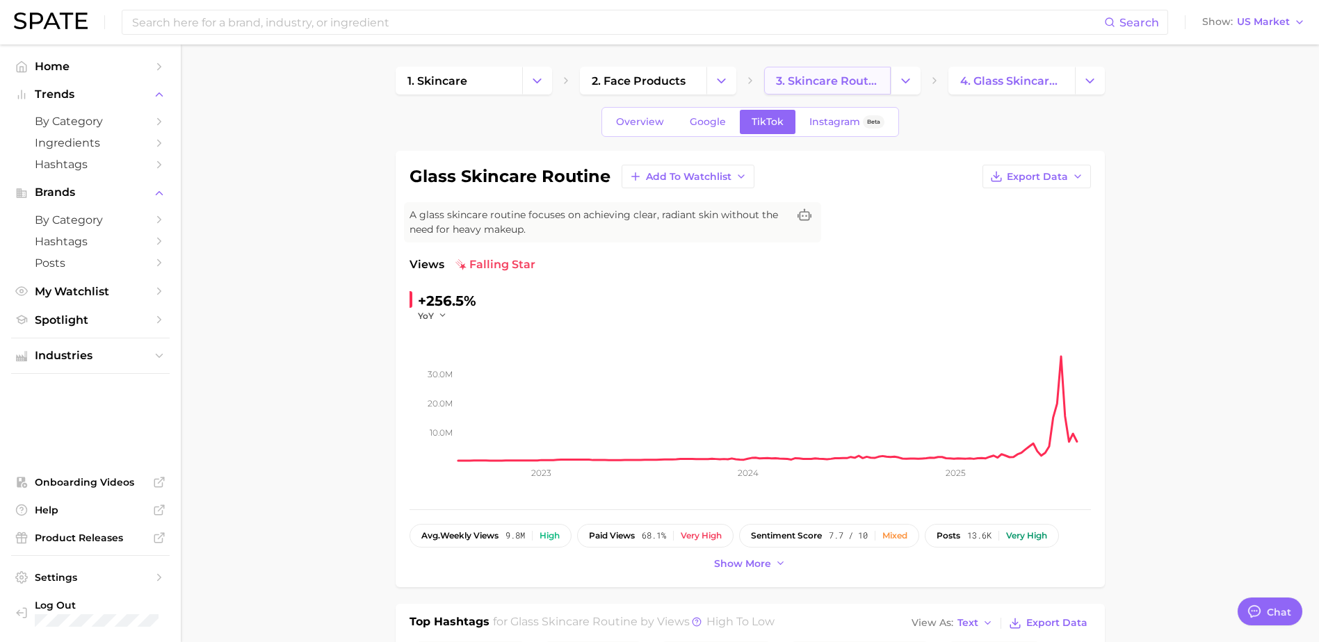
click at [854, 79] on span "3. skincare routines" at bounding box center [827, 80] width 103 height 13
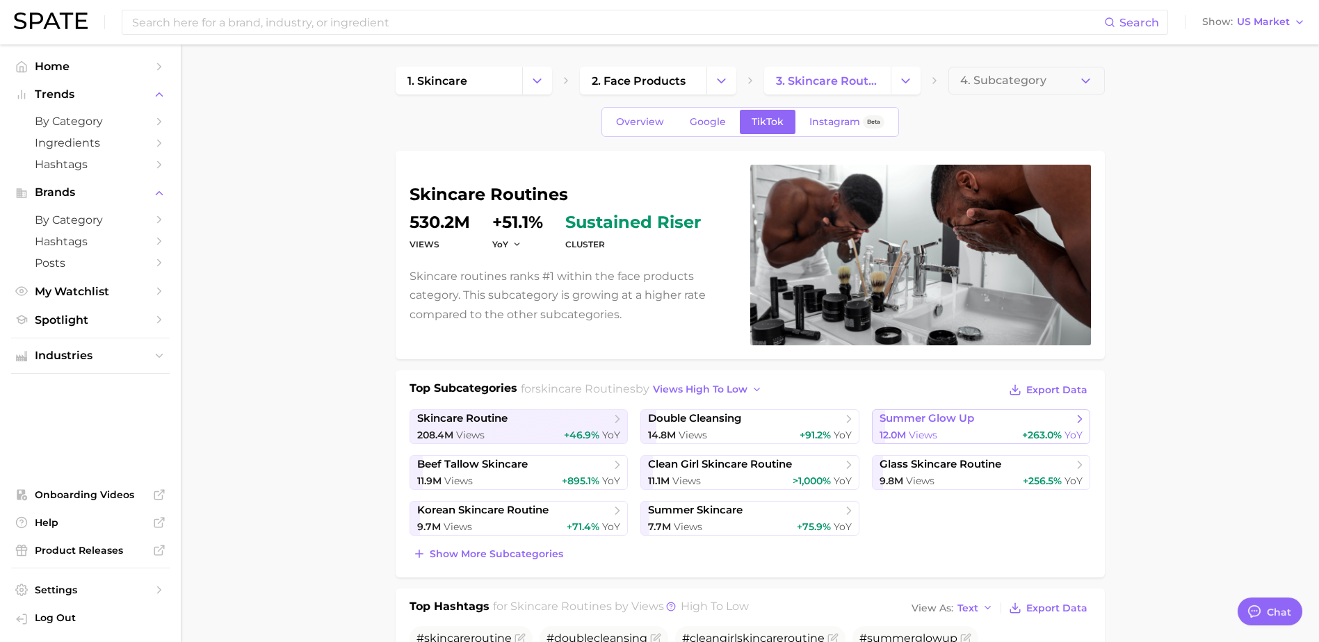
click at [961, 428] on link "summer glow up 12.0m Views +263.0% YoY" at bounding box center [981, 426] width 219 height 35
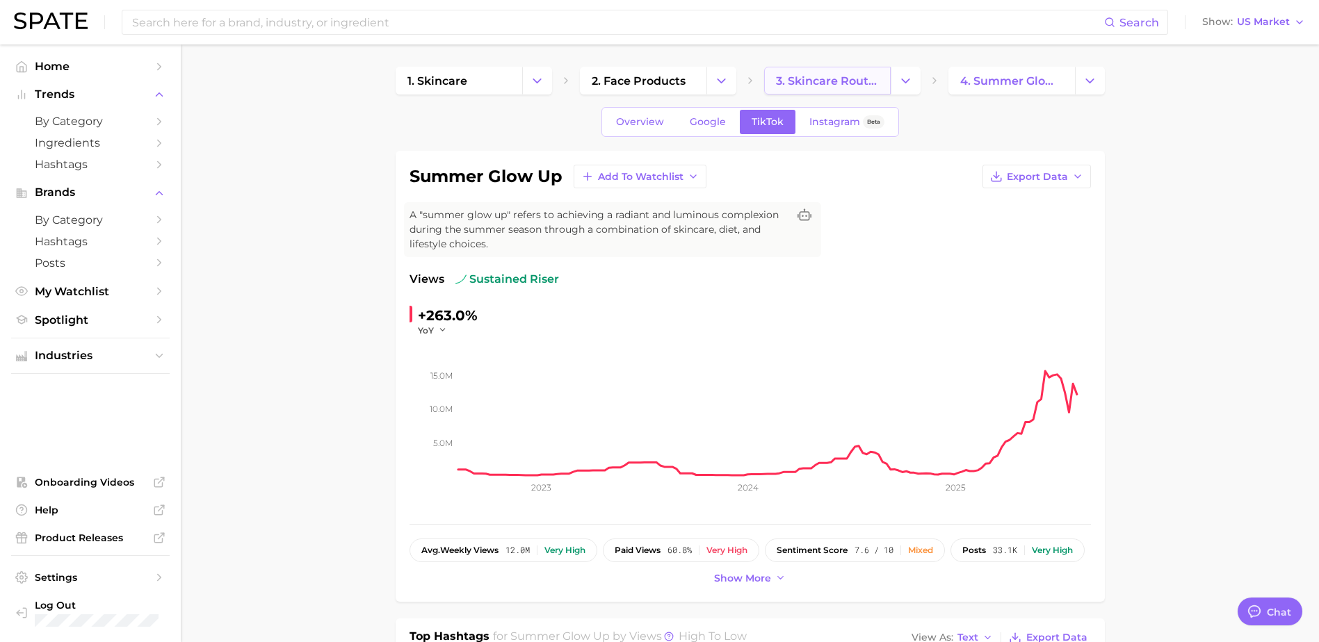
click at [839, 72] on link "3. skincare routines" at bounding box center [827, 81] width 127 height 28
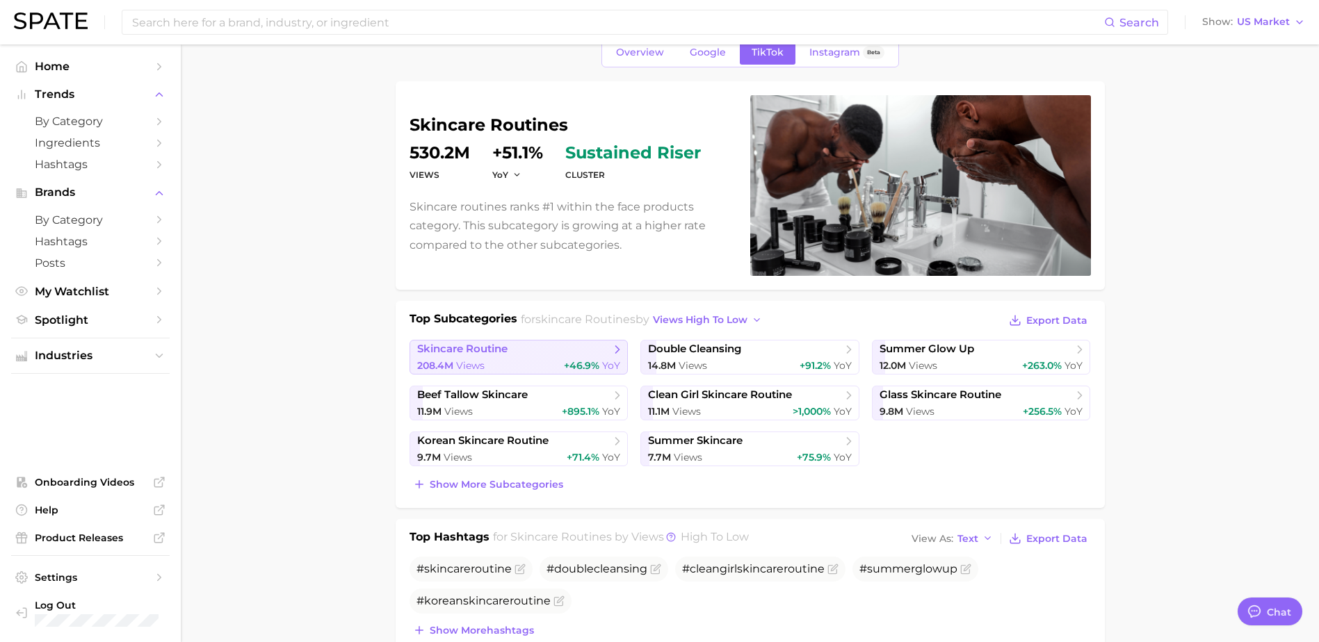
click at [567, 341] on div "Top Subcategories for skincare routines by views high to low Export Data skinca…" at bounding box center [749, 403] width 681 height 184
click at [558, 368] on div "208.4m Views +46.9% YoY" at bounding box center [519, 365] width 204 height 13
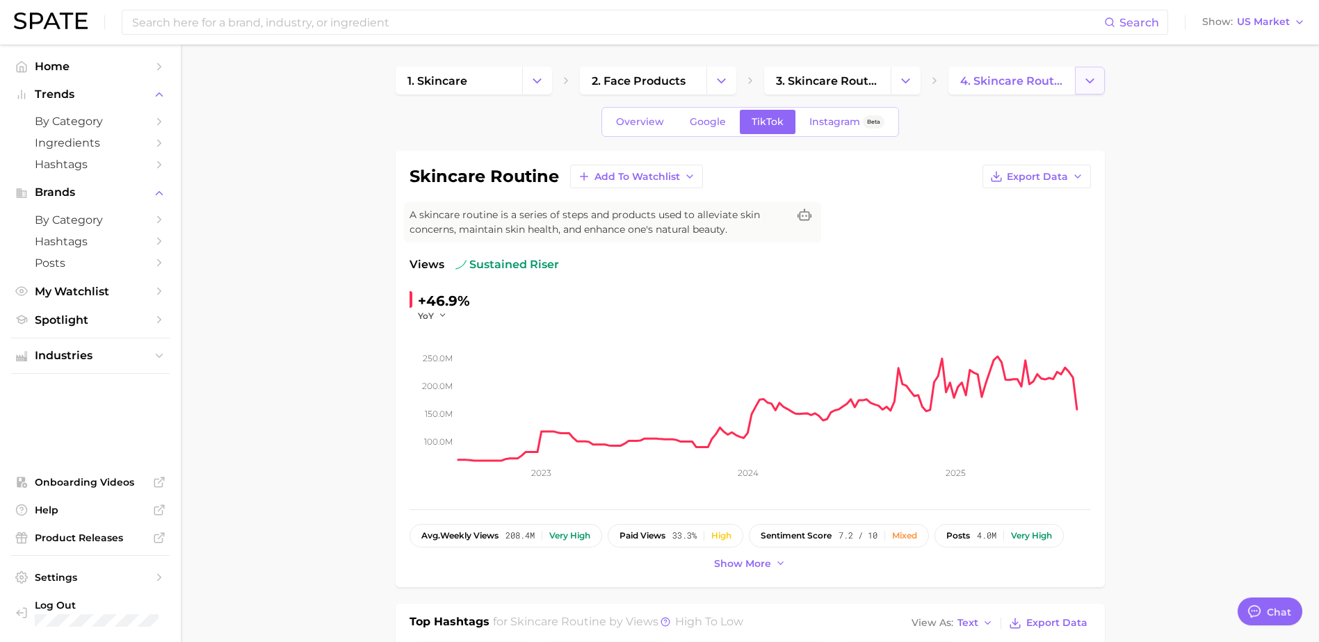
click at [1078, 79] on button "Change Category" at bounding box center [1090, 81] width 30 height 28
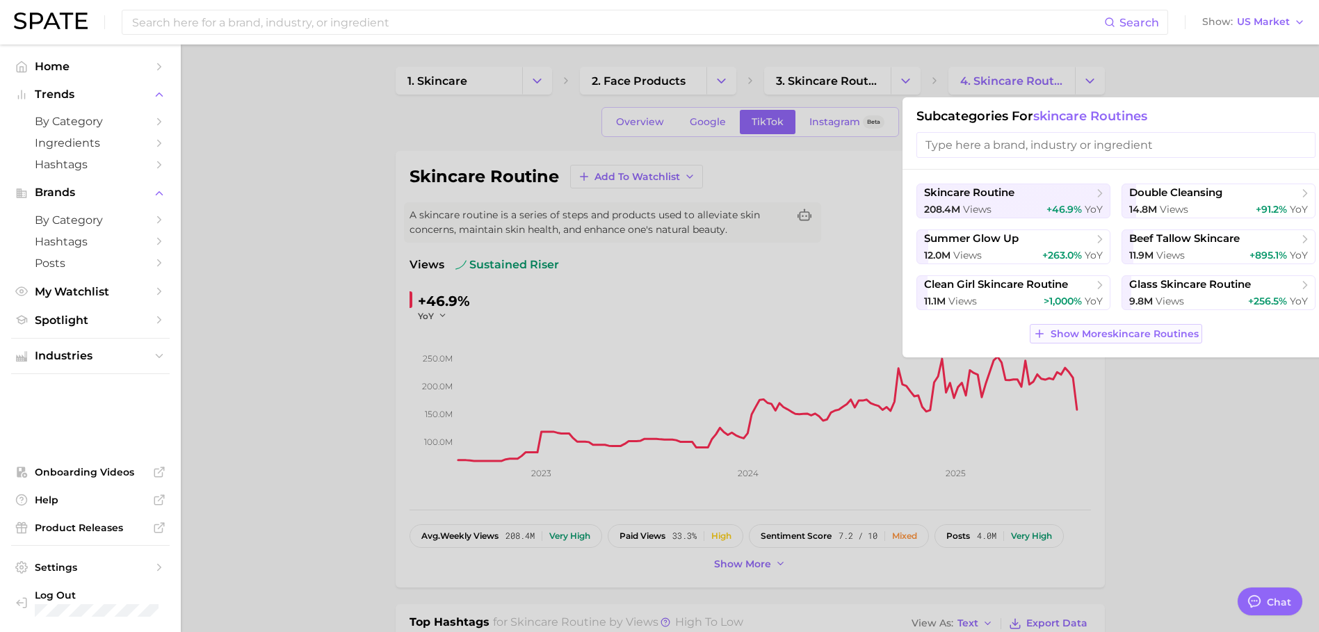
click at [1062, 331] on button "Show More skincare routines" at bounding box center [1116, 333] width 172 height 19
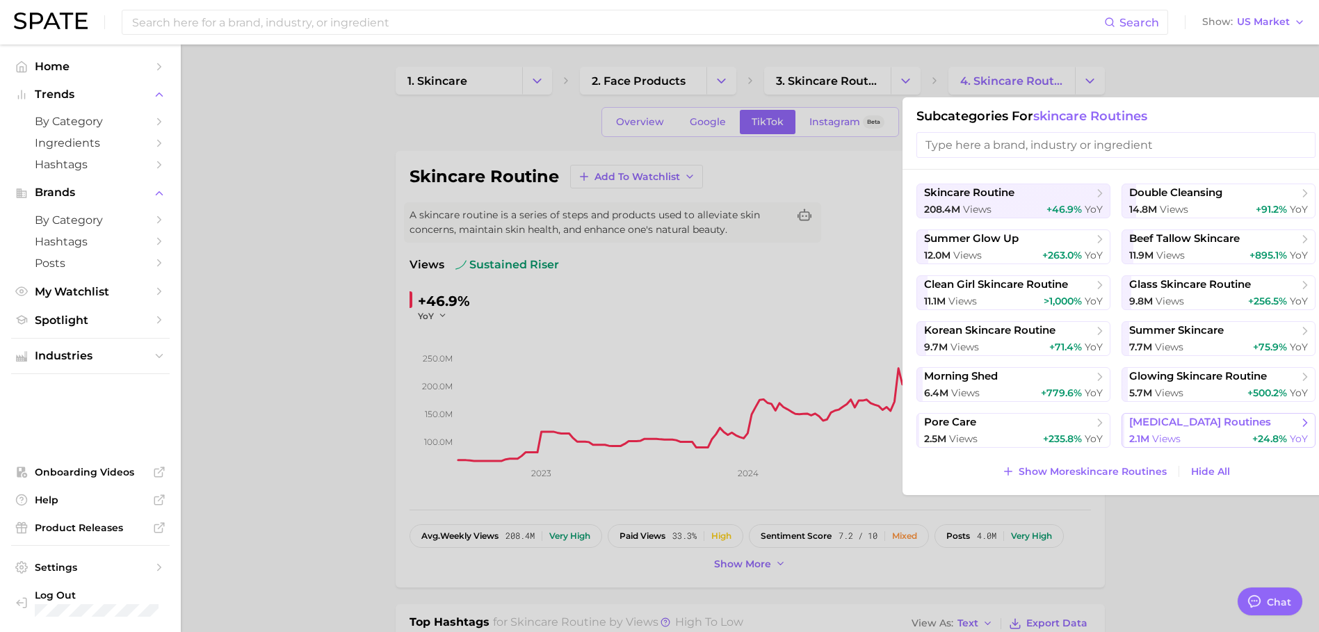
click at [1176, 420] on span "[MEDICAL_DATA] routines" at bounding box center [1200, 422] width 142 height 13
